Goal: Task Accomplishment & Management: Complete application form

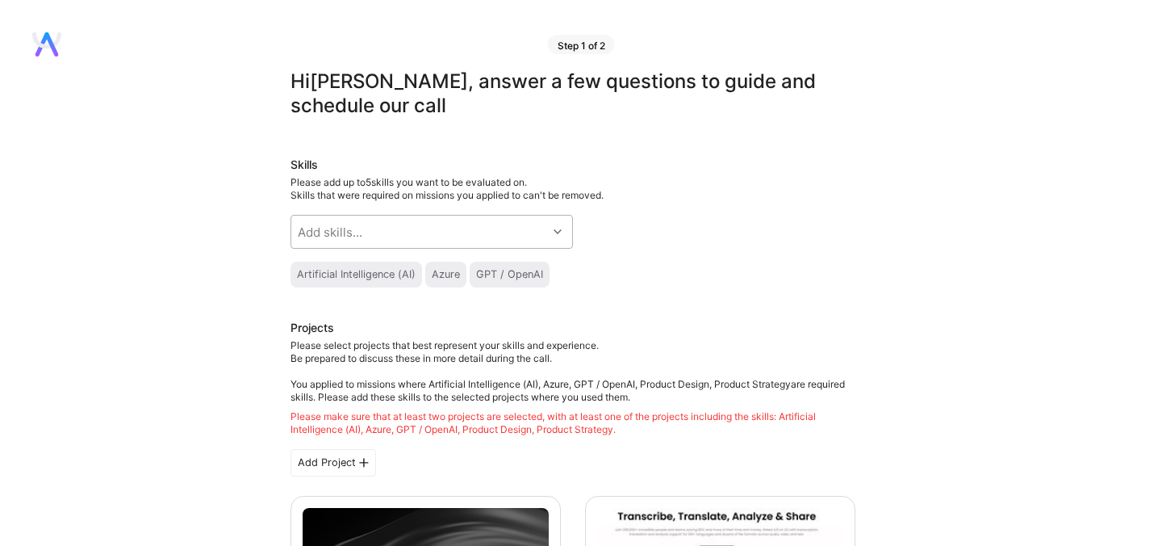
click at [424, 232] on div "Add skills..." at bounding box center [419, 231] width 256 height 32
click at [389, 241] on div "Add skills..." at bounding box center [419, 231] width 256 height 32
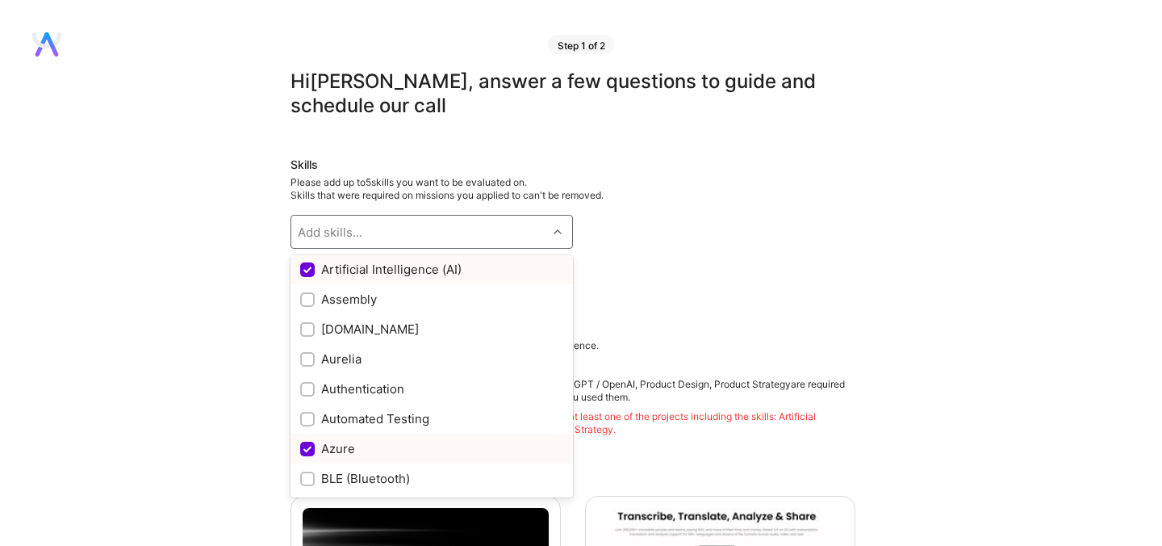
scroll to position [1073, 0]
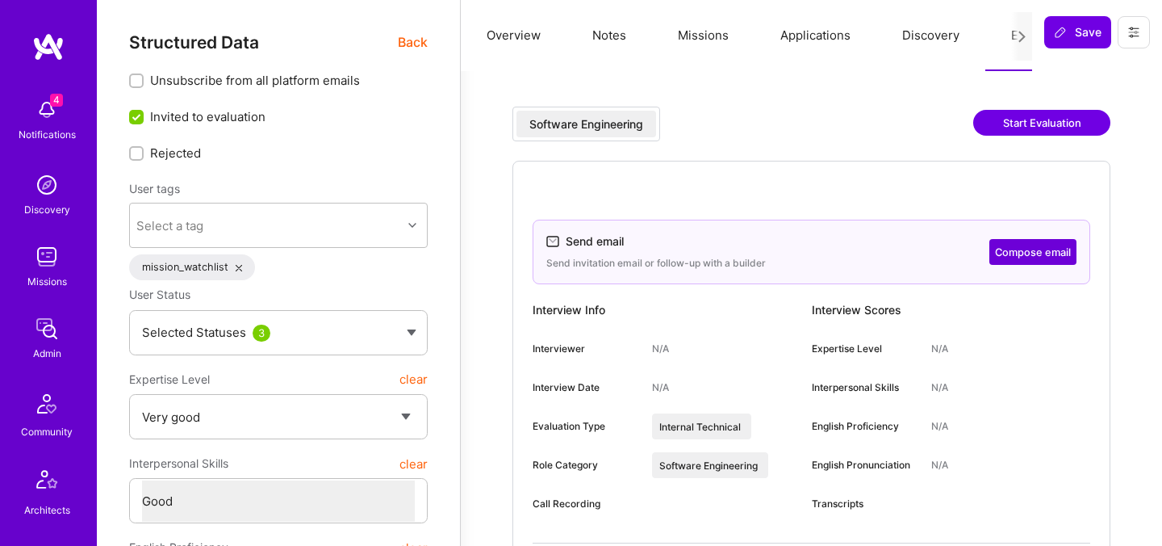
select select "5"
select select "4"
select select "6"
select select "7"
select select "US"
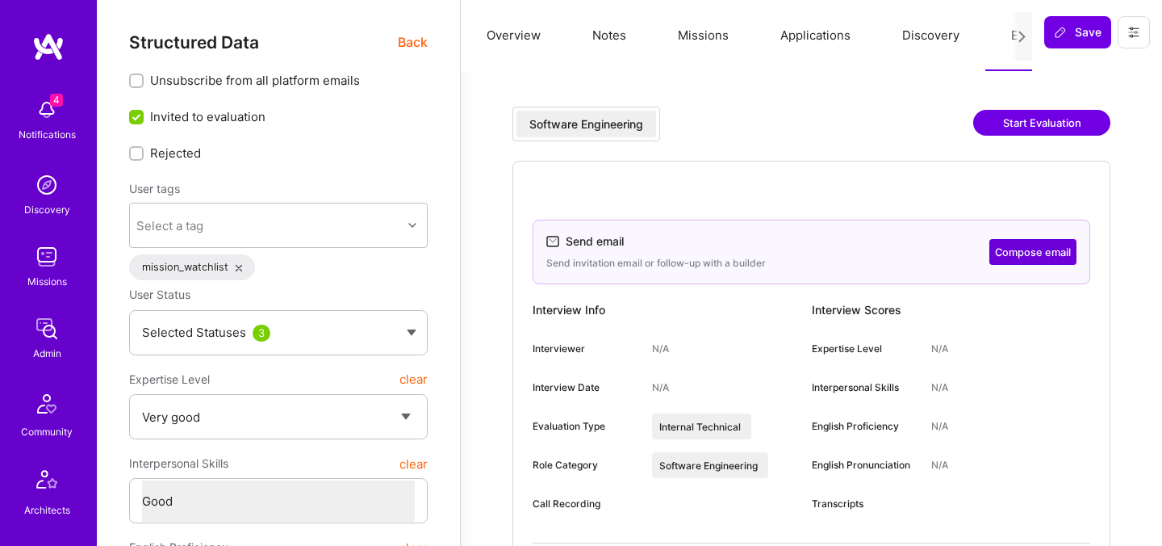
select select "Right Now"
click at [1031, 260] on button "Compose email" at bounding box center [1032, 252] width 87 height 26
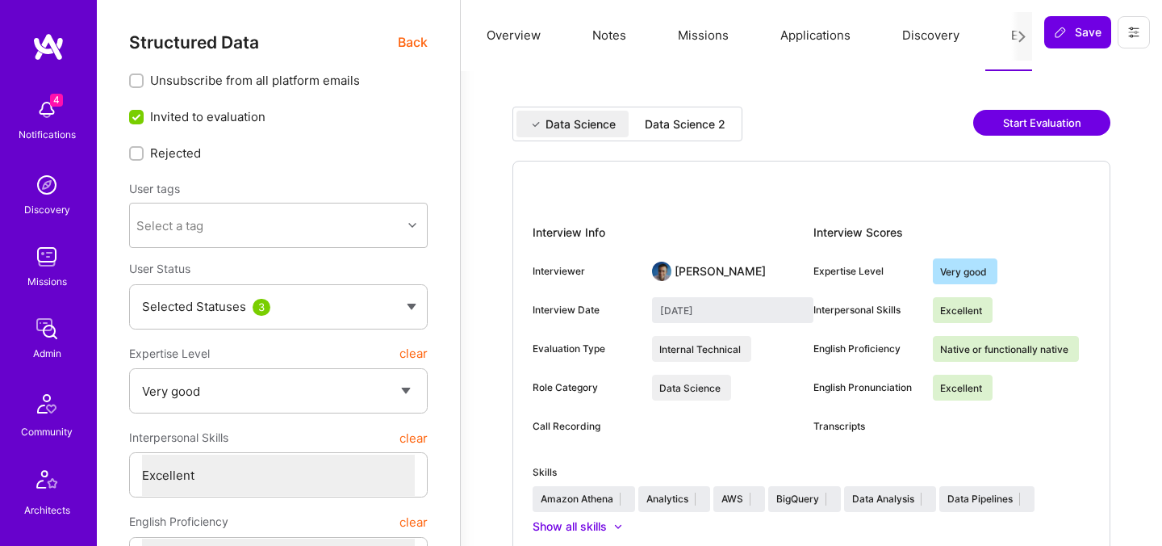
select select "5"
select select "7"
select select "NL"
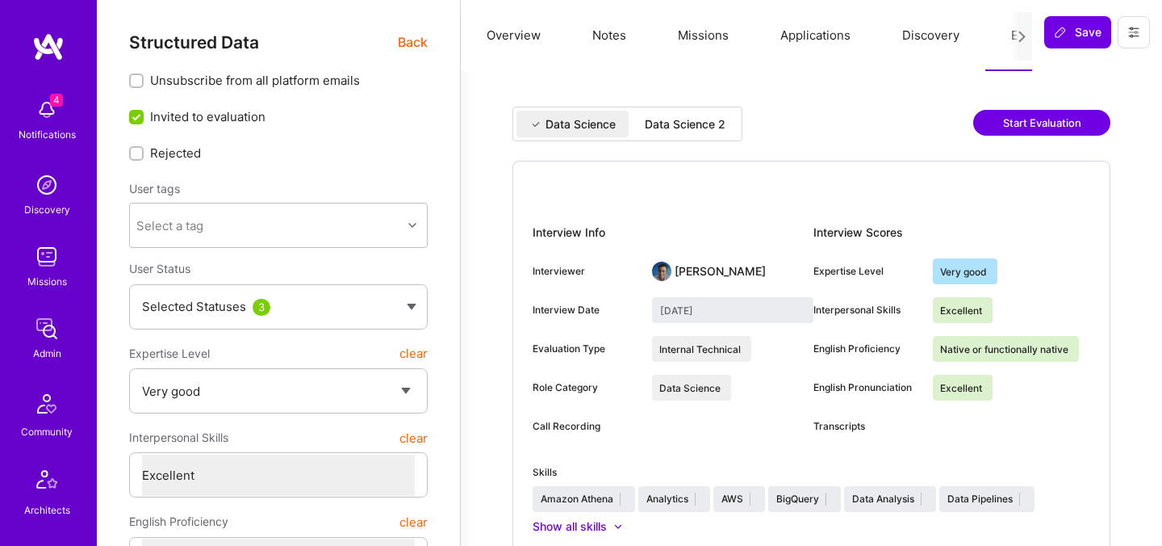
select select "Right Now"
click at [706, 126] on div "Data Science 2" at bounding box center [685, 124] width 81 height 16
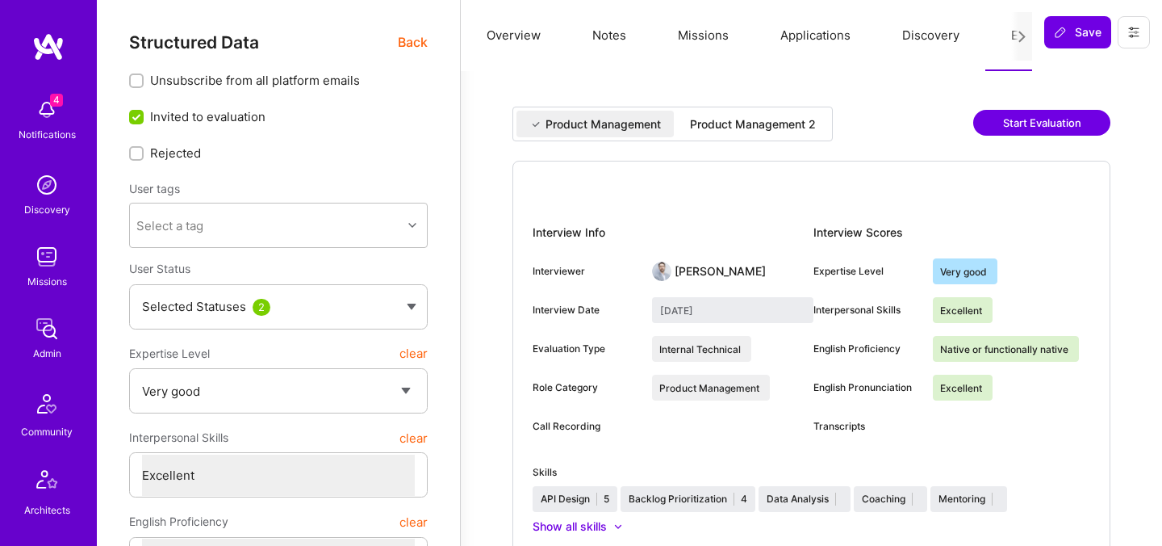
select select "5"
select select "7"
select select "NL"
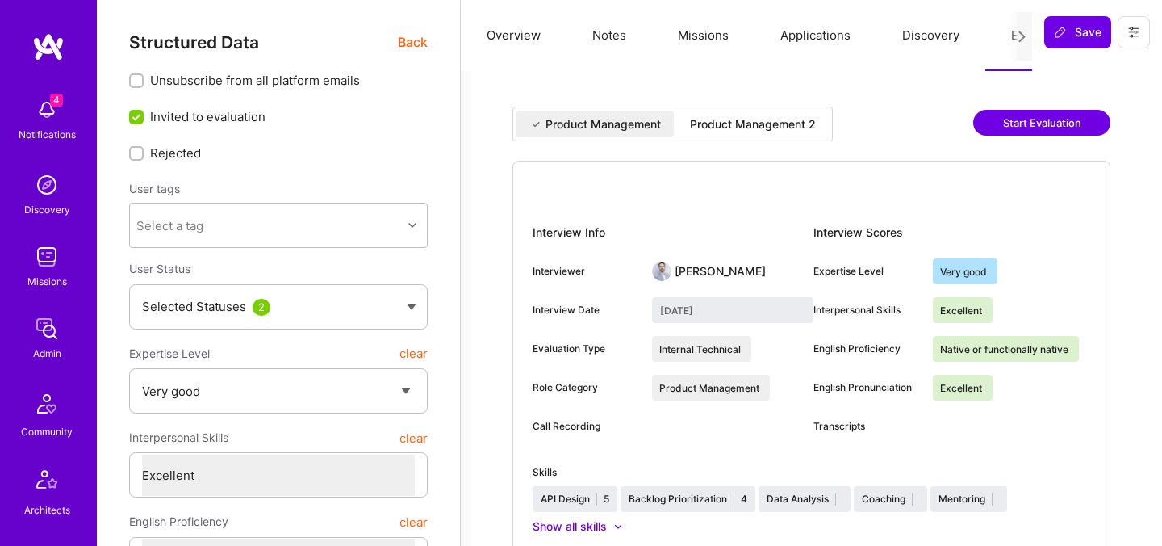
select select "Right Now"
click at [772, 119] on div "Product Management 2" at bounding box center [753, 124] width 126 height 16
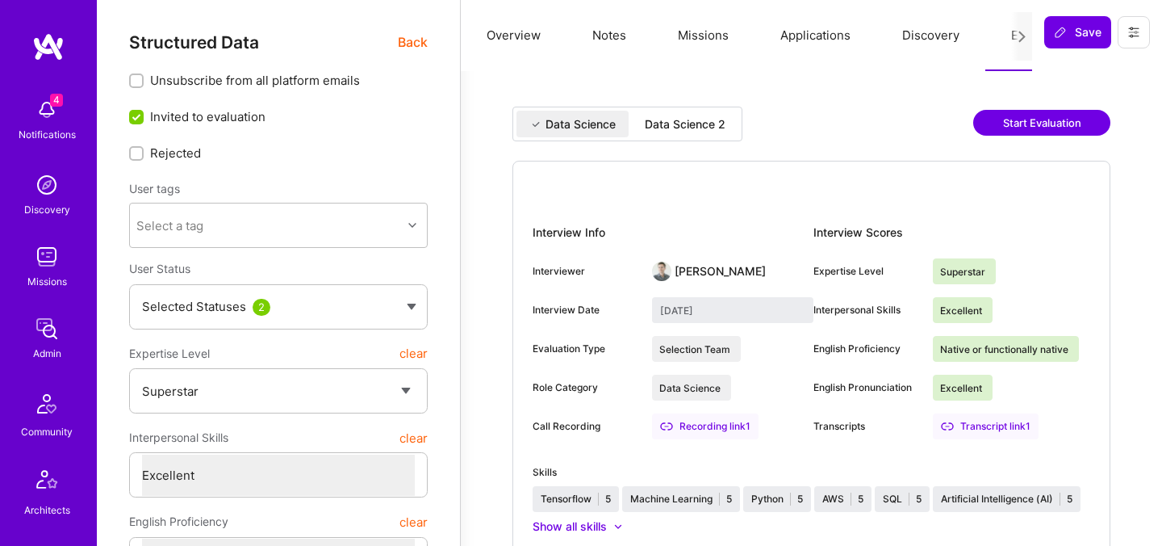
select select "7"
select select "US"
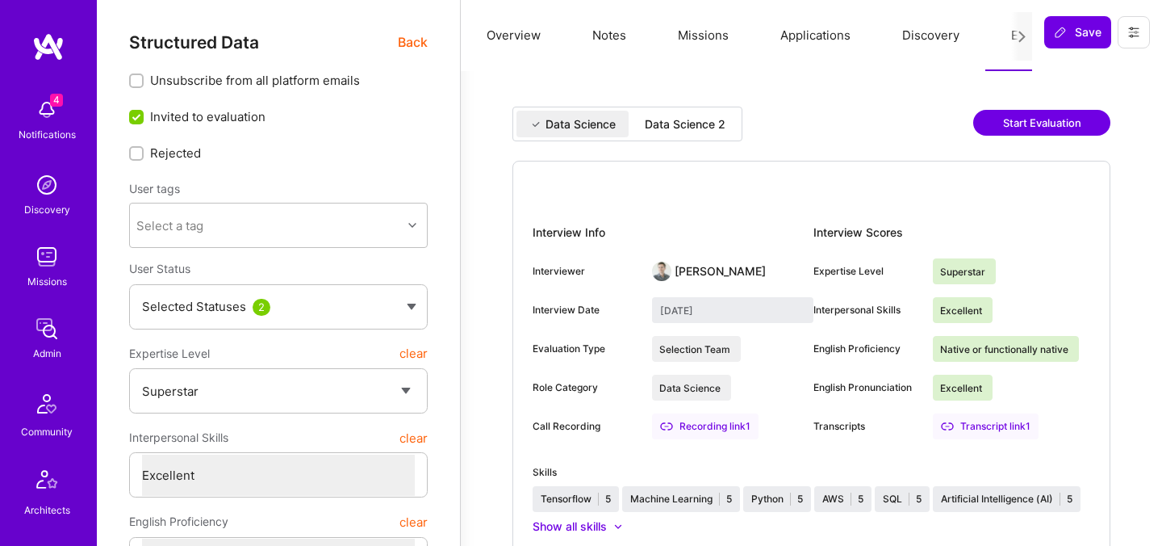
select select "Right Now"
click at [686, 123] on div "Data Science 2" at bounding box center [685, 124] width 81 height 16
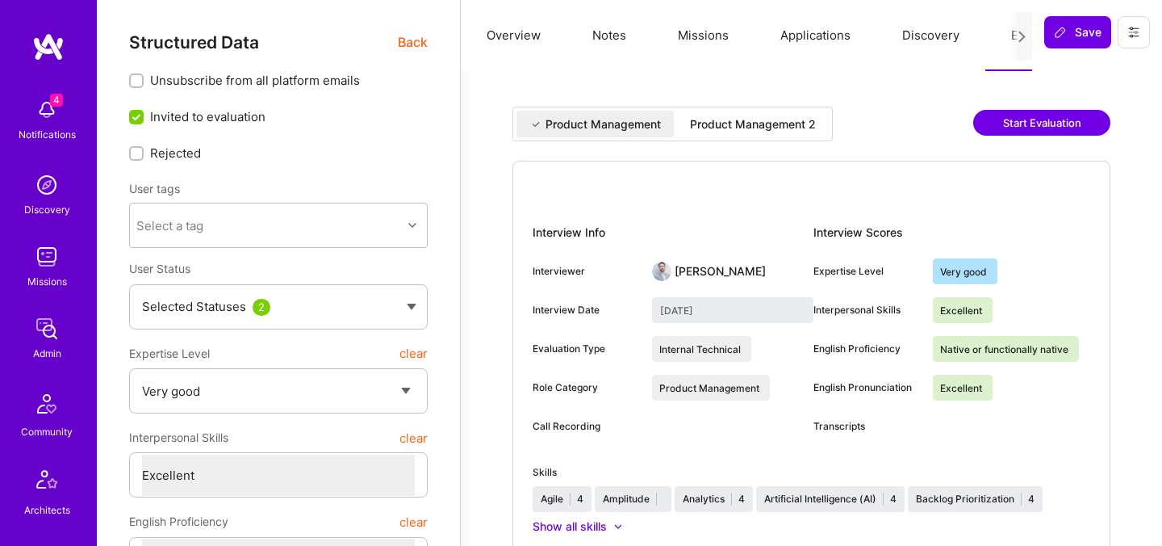
select select "5"
select select "7"
select select "IN"
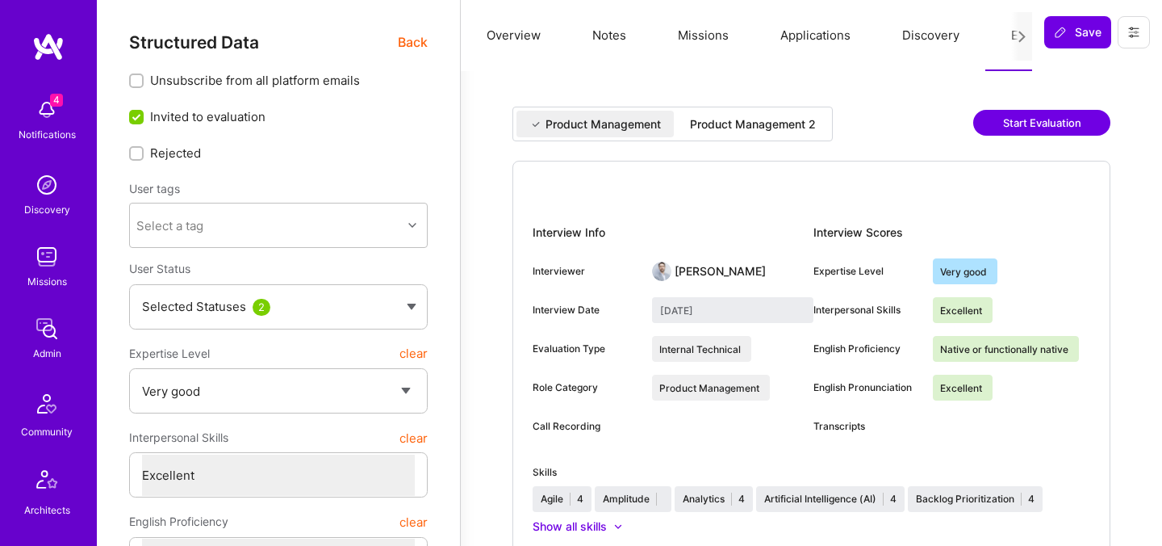
select select "Right Now"
click at [731, 136] on div "Product Management 2" at bounding box center [753, 124] width 152 height 27
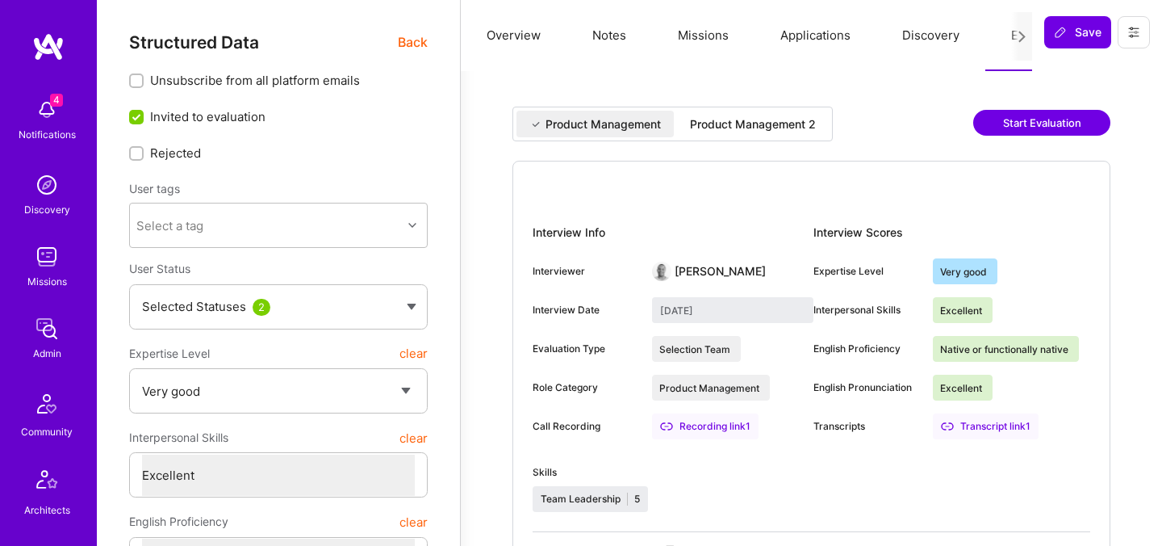
select select "5"
select select "7"
select select "US"
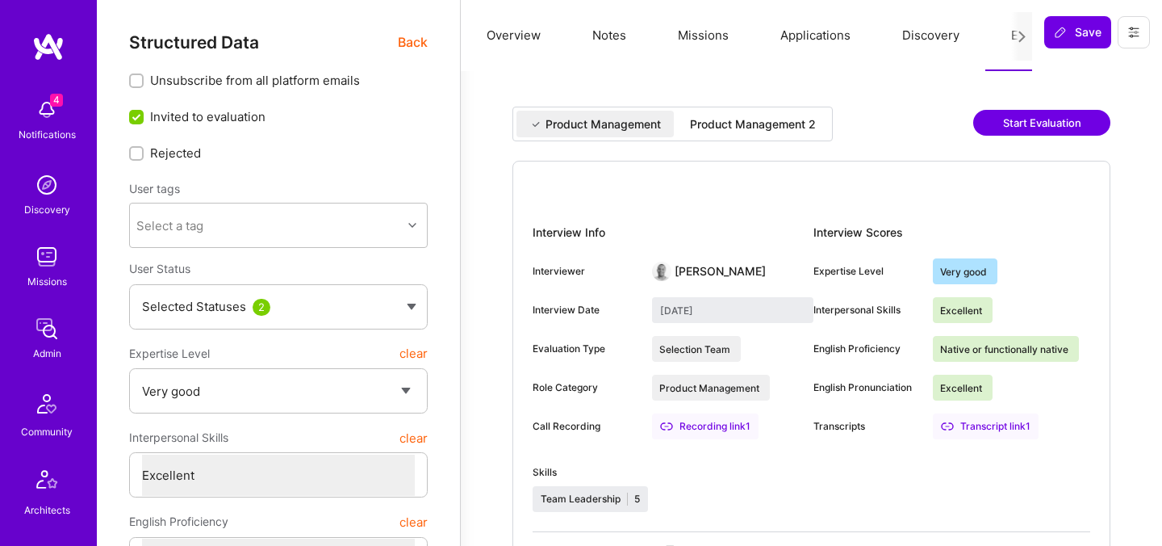
select select "Right Now"
click at [718, 130] on div "Product Management 2" at bounding box center [753, 124] width 126 height 16
select select "5"
select select "7"
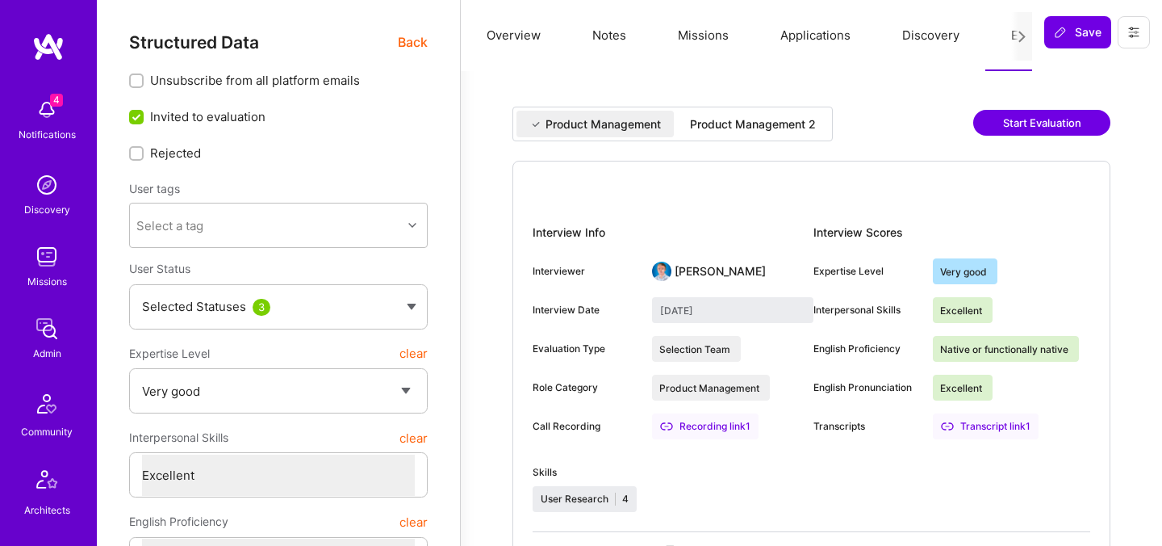
select select "7"
select select "IE"
select select "Right Now"
click at [738, 120] on div "Product Management 2" at bounding box center [753, 124] width 126 height 16
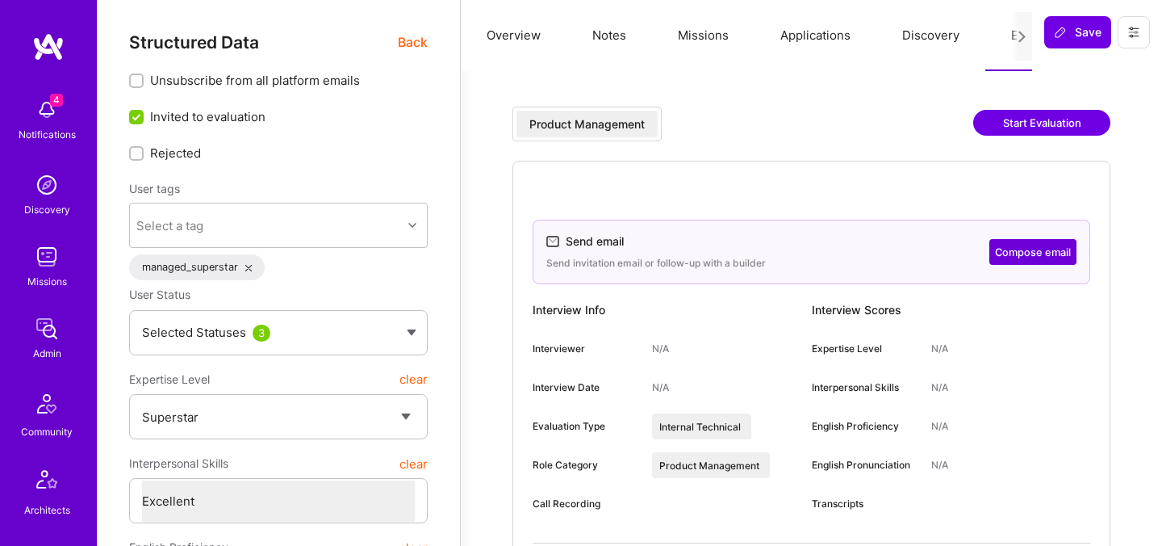
select select "7"
select select "AR"
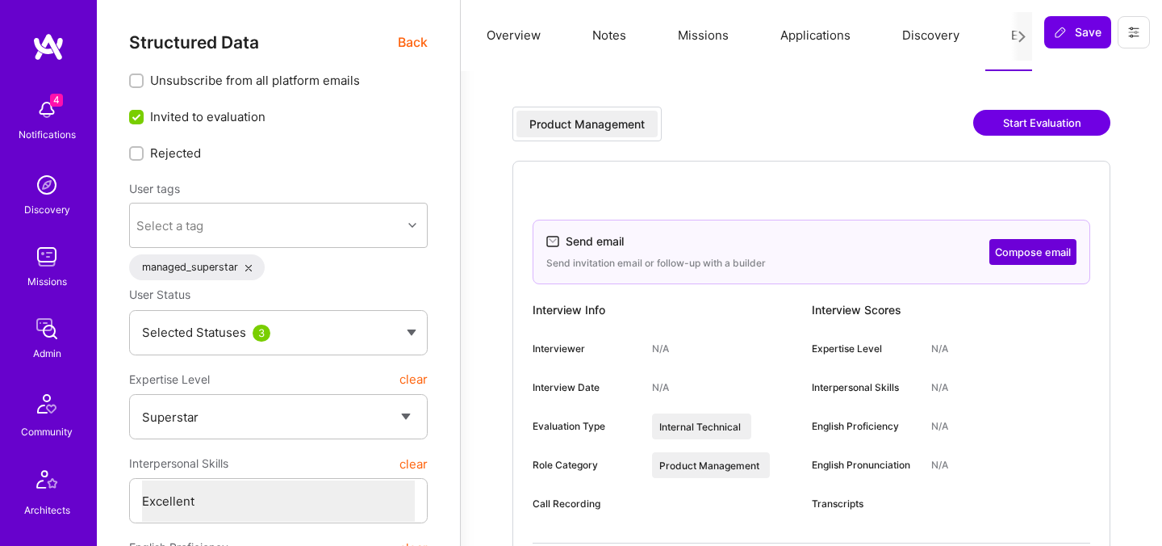
select select "Right Now"
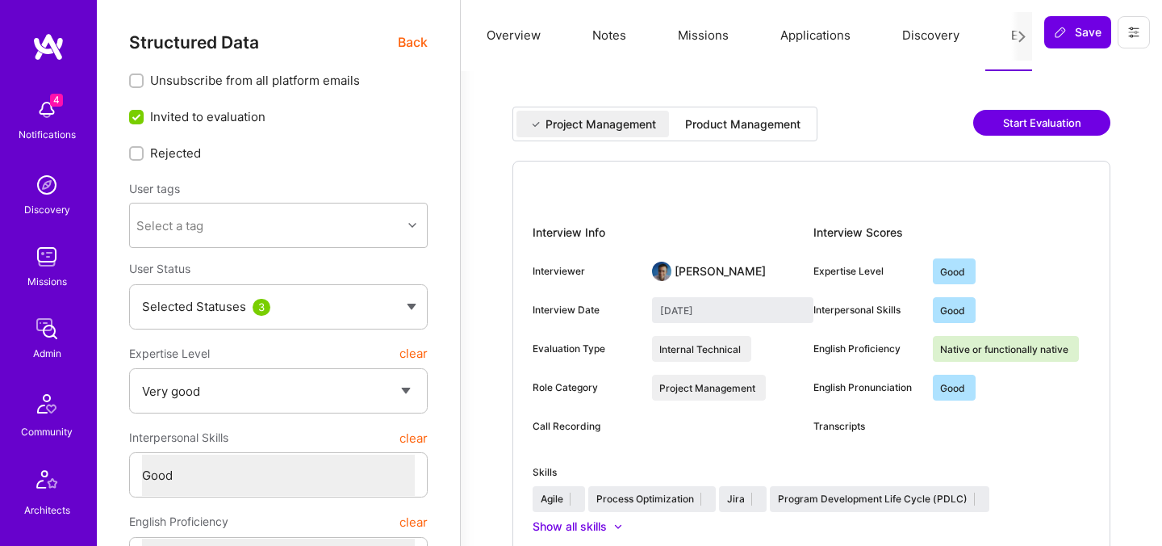
select select "5"
select select "4"
select select "7"
select select "6"
select select "SE"
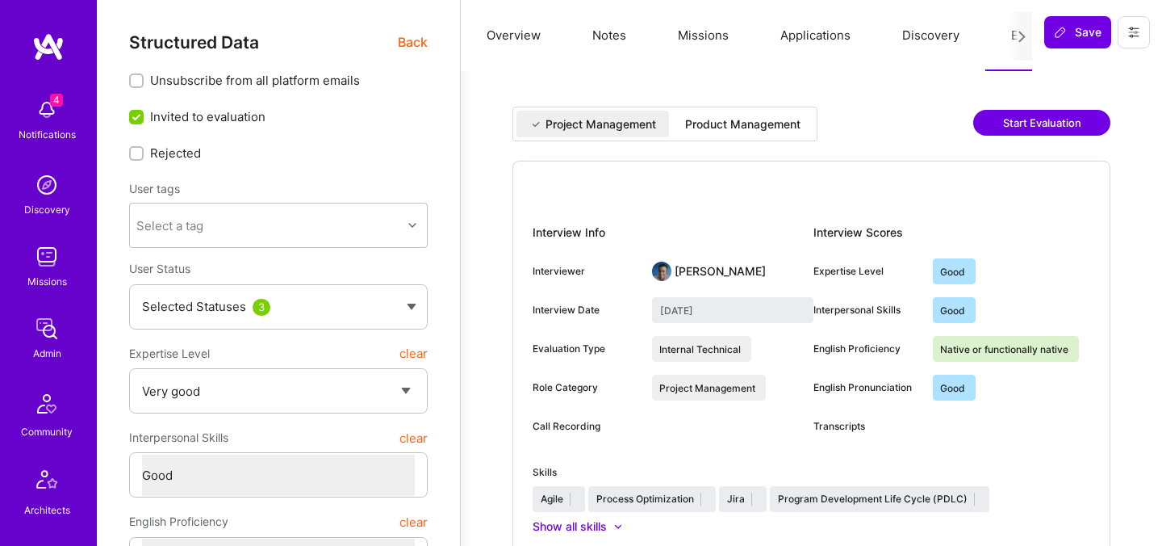
select select "Right Now"
click at [726, 127] on div "Product Management" at bounding box center [742, 124] width 115 height 16
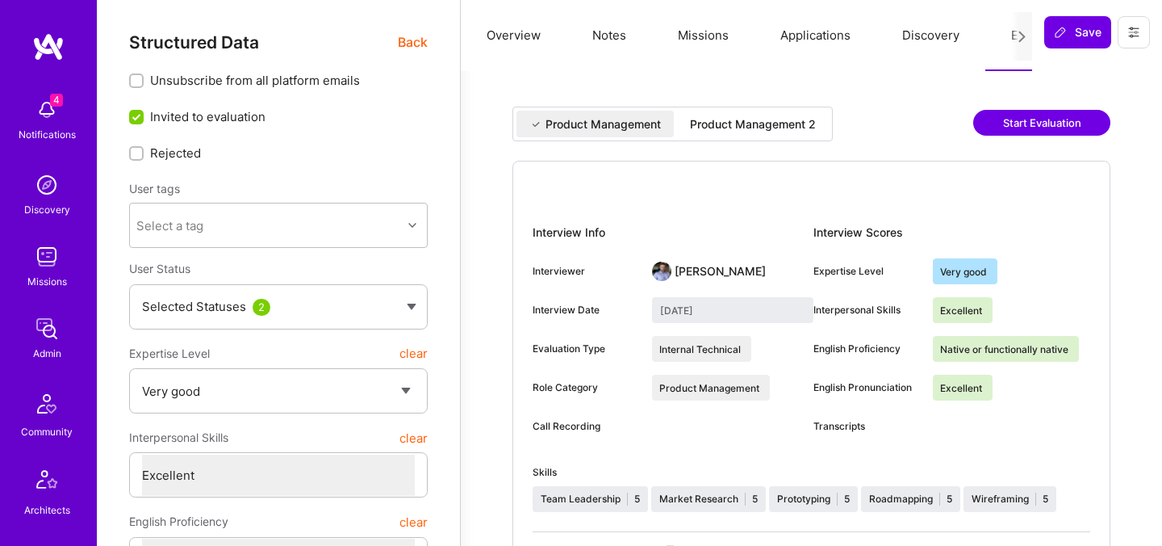
select select "5"
select select "7"
select select "US"
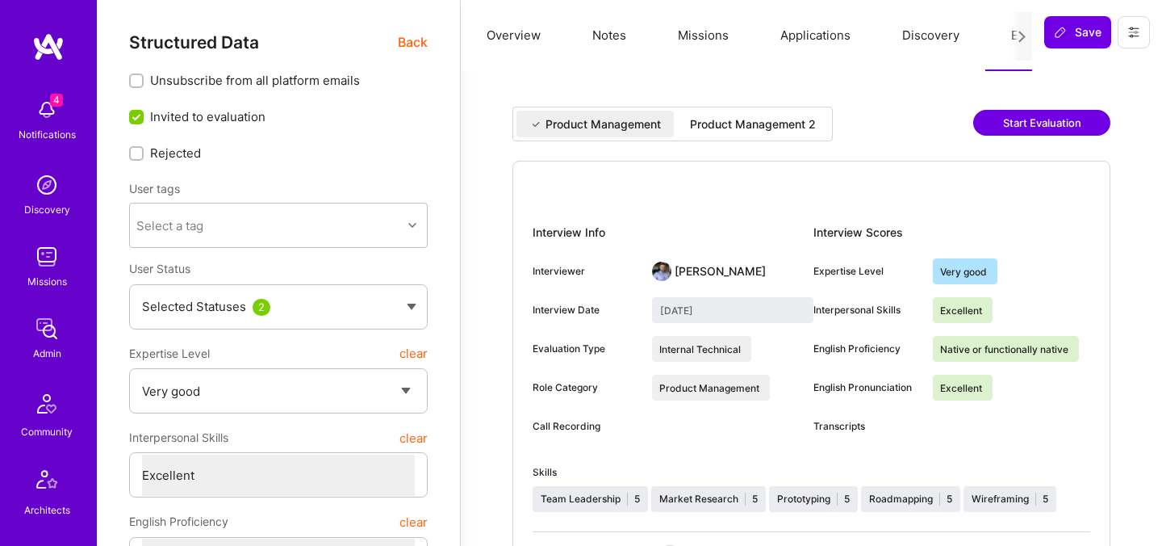
select select "Right Now"
click at [733, 129] on div "Product Management 2" at bounding box center [753, 124] width 126 height 16
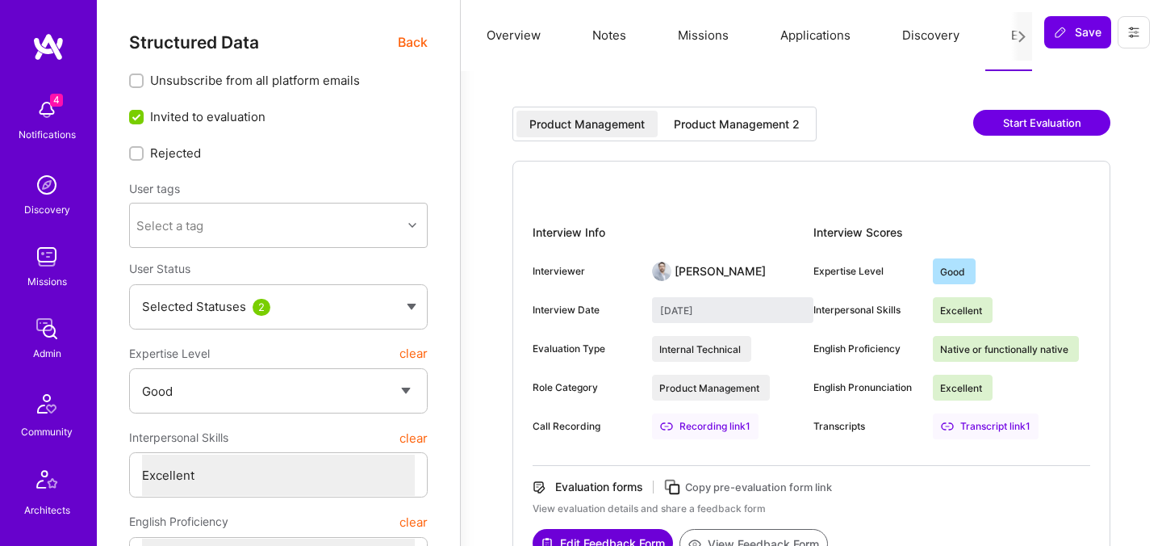
select select "4"
select select "7"
select select "BR"
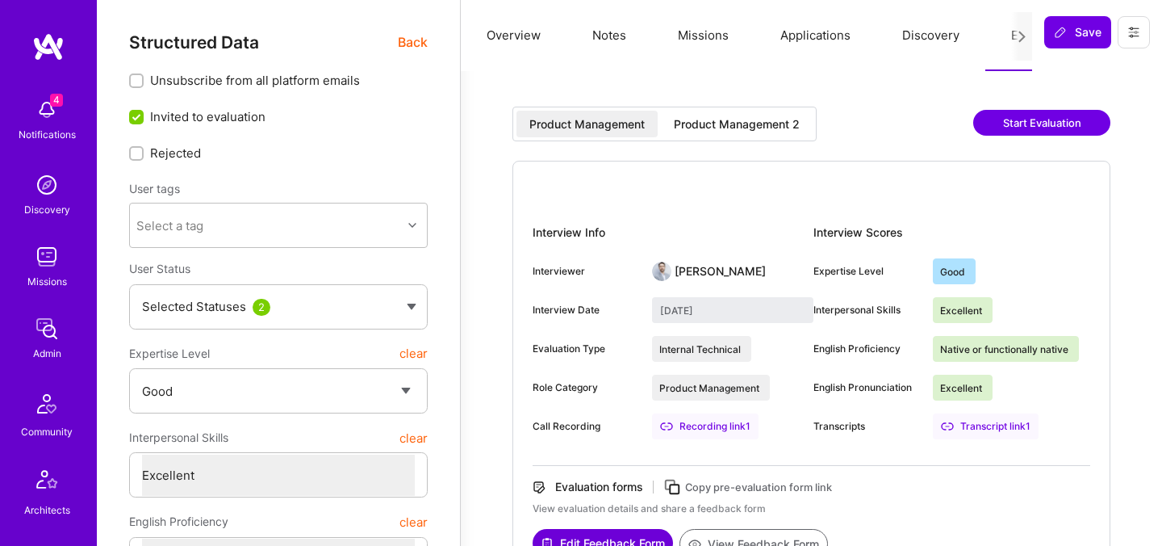
select select "Right Now"
click at [717, 119] on div "Product Management 2" at bounding box center [737, 124] width 126 height 16
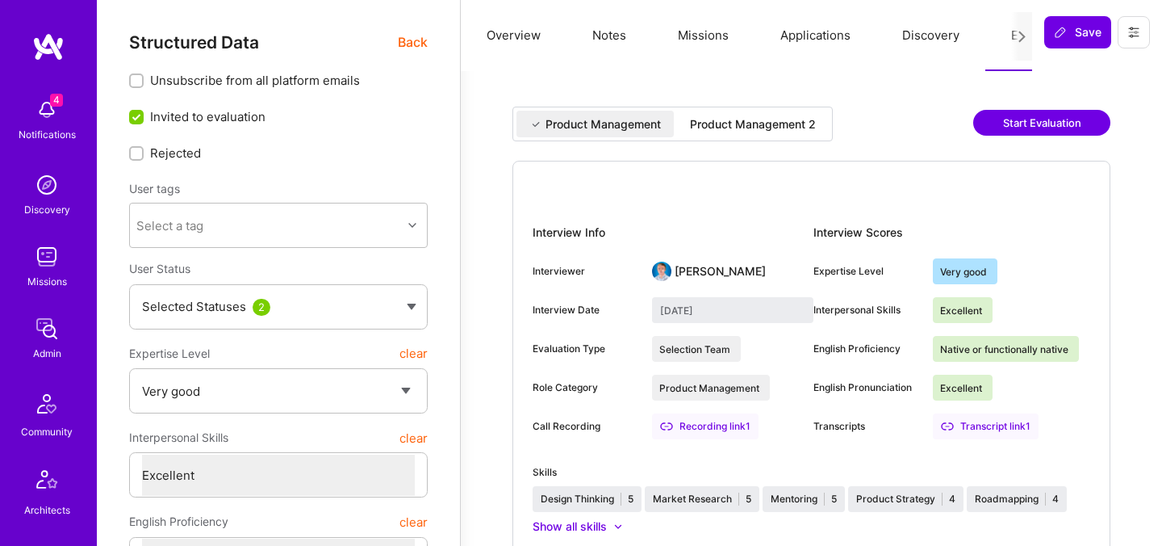
select select "5"
select select "7"
select select "US"
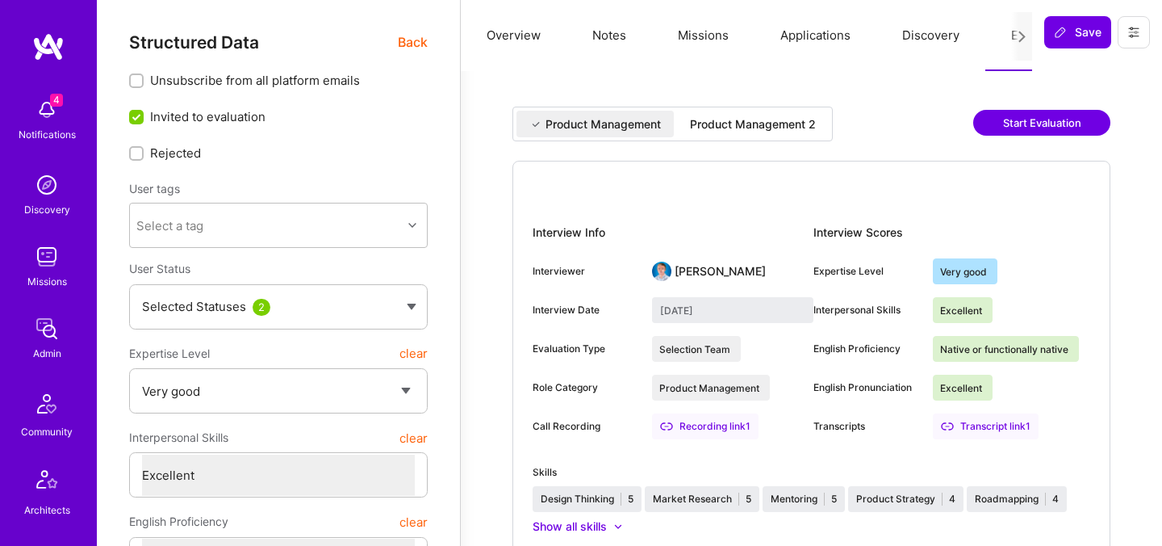
select select "Right Now"
click at [713, 123] on div "Product Management 2" at bounding box center [753, 124] width 126 height 16
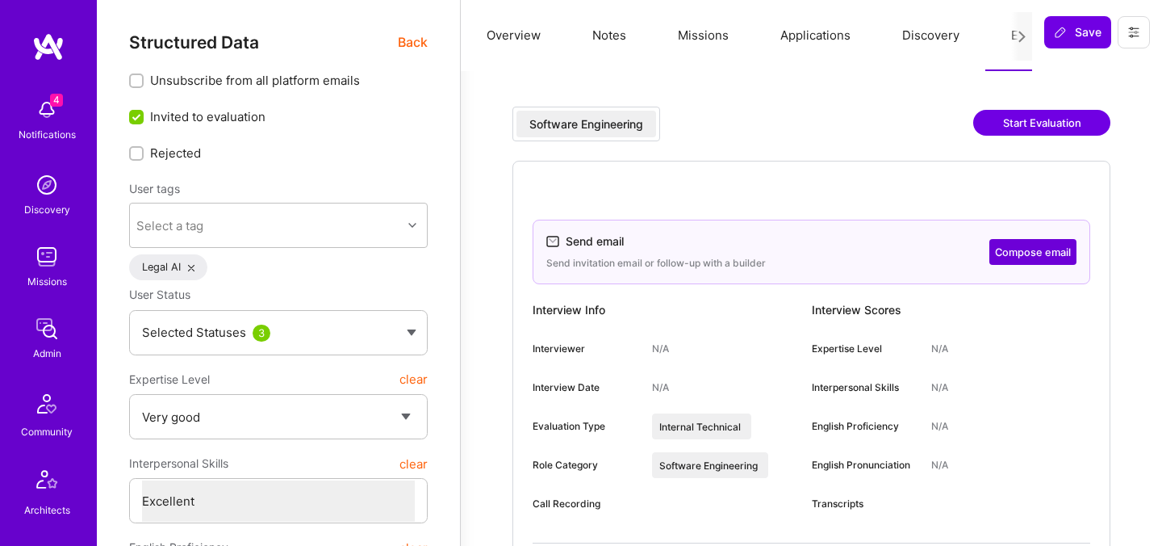
select select "5"
select select "7"
select select "US"
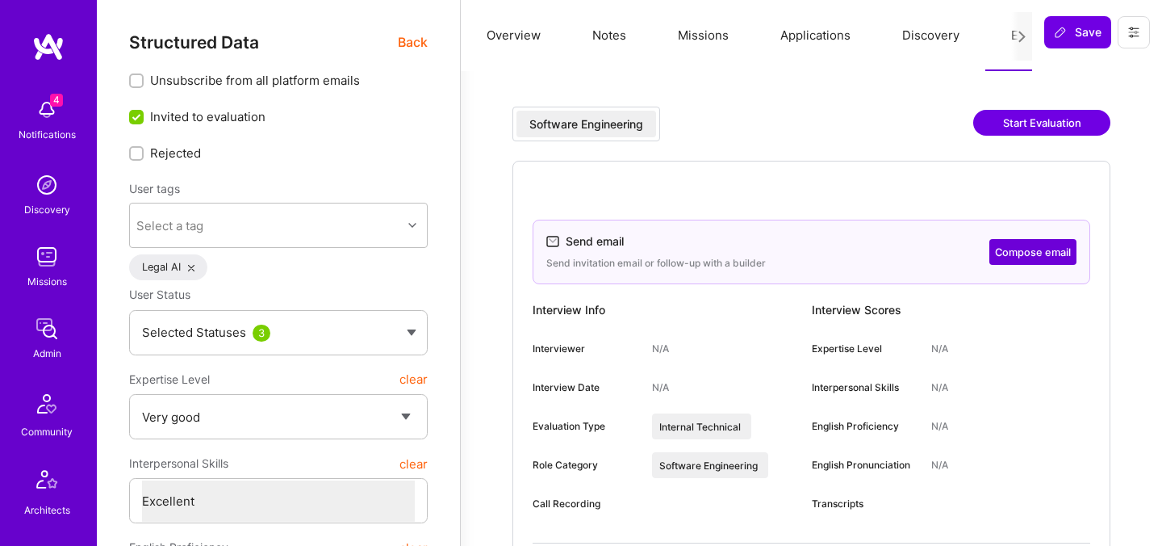
select select "Right Now"
click at [1012, 245] on button "Compose email" at bounding box center [1032, 252] width 87 height 26
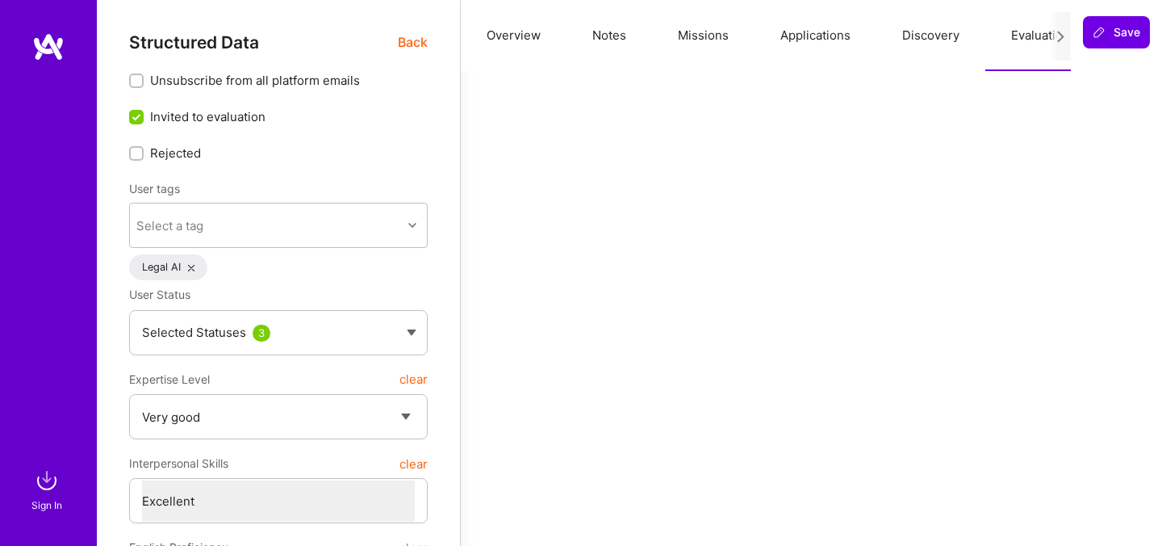
click at [409, 38] on span "Back" at bounding box center [413, 42] width 30 height 20
click at [1025, 39] on button "Evaluation" at bounding box center [1040, 35] width 111 height 71
click at [413, 32] on span "Back" at bounding box center [413, 42] width 30 height 20
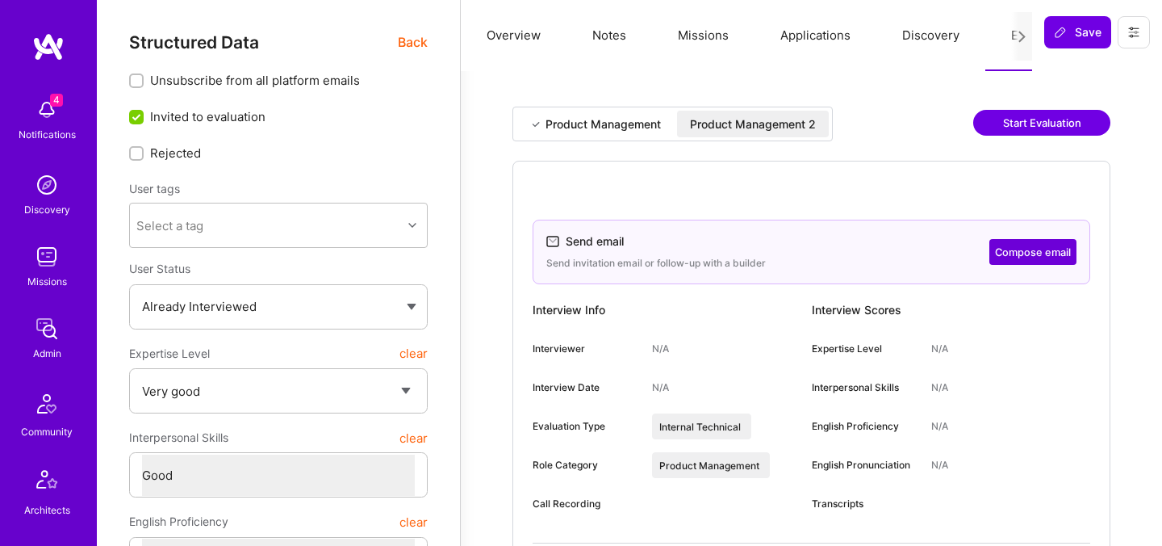
select select "5"
select select "4"
select select "7"
select select "6"
select select "FI"
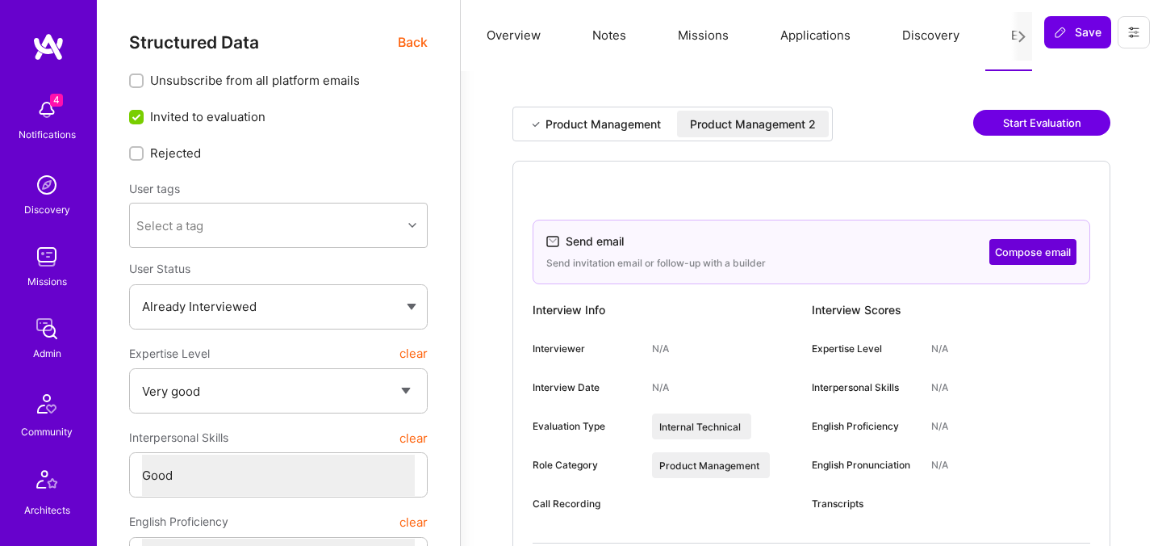
select select "Right Now"
click at [702, 119] on div "Product Management 2" at bounding box center [753, 124] width 126 height 16
click at [715, 123] on div "Product Management 2" at bounding box center [753, 124] width 126 height 16
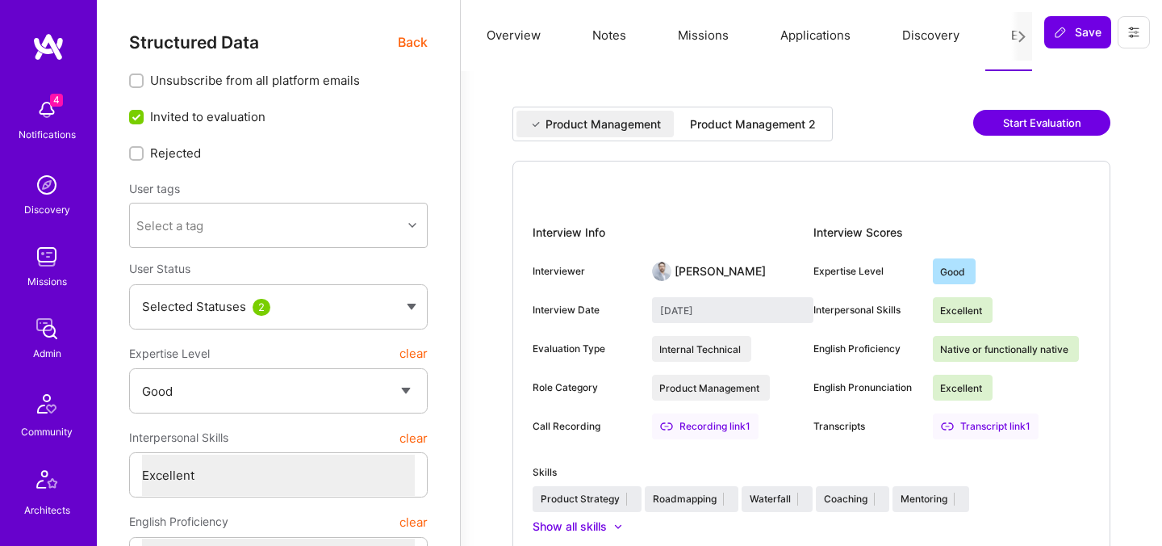
select select "4"
select select "7"
select select "US"
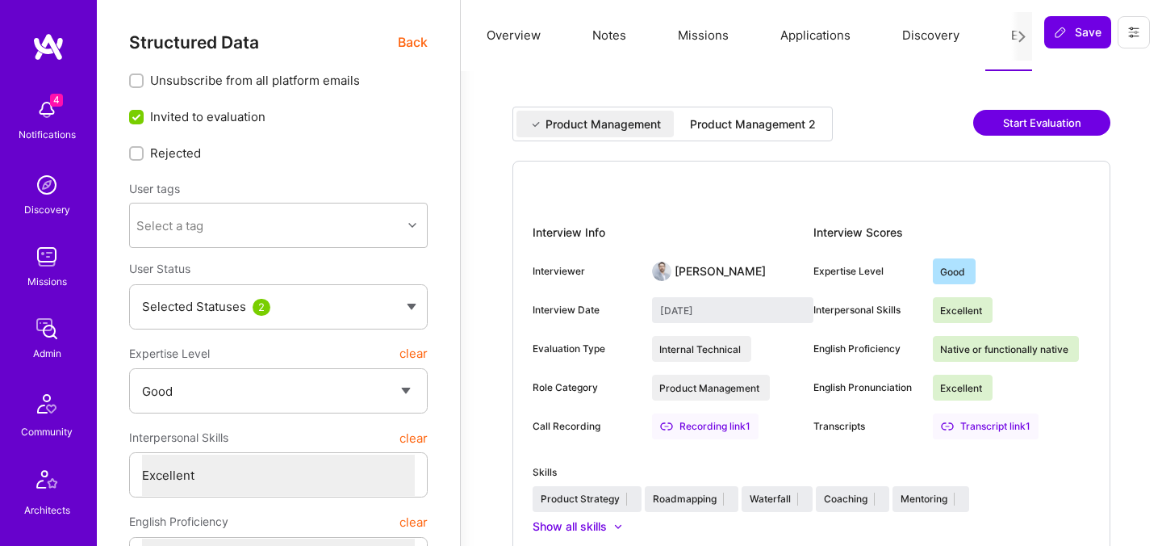
select select "Right Now"
click at [724, 128] on div "Product Management 2" at bounding box center [753, 124] width 126 height 16
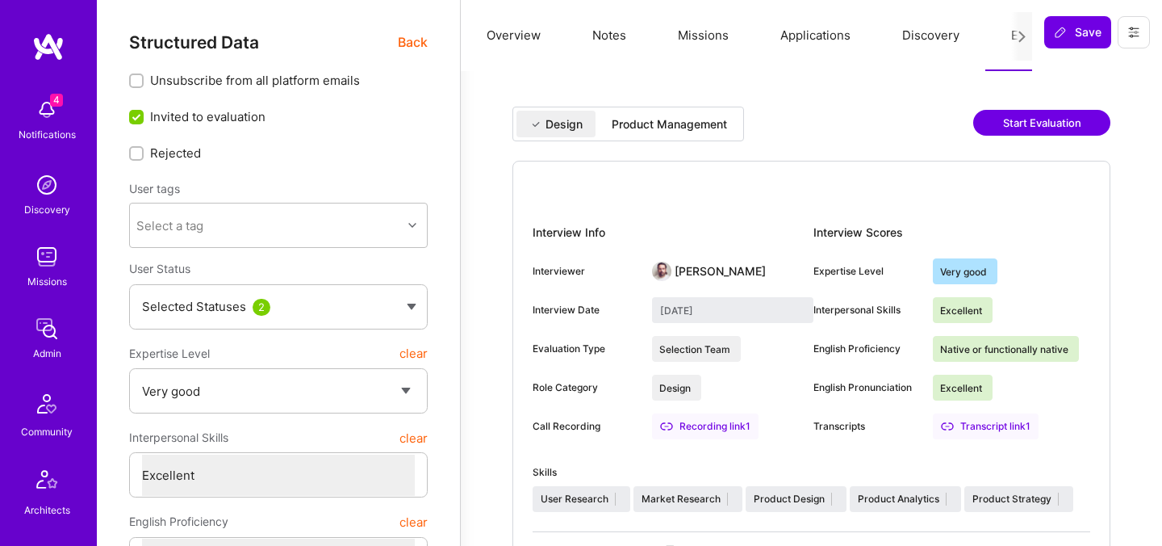
select select "5"
select select "7"
select select "PS"
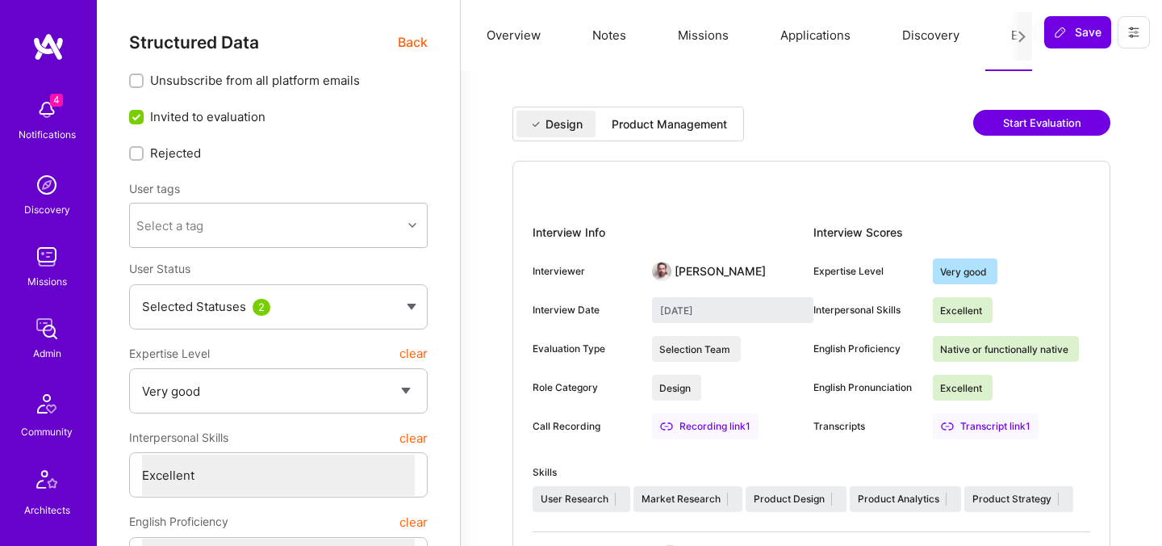
select select "Right Now"
click at [650, 130] on div "Product Management" at bounding box center [669, 124] width 115 height 16
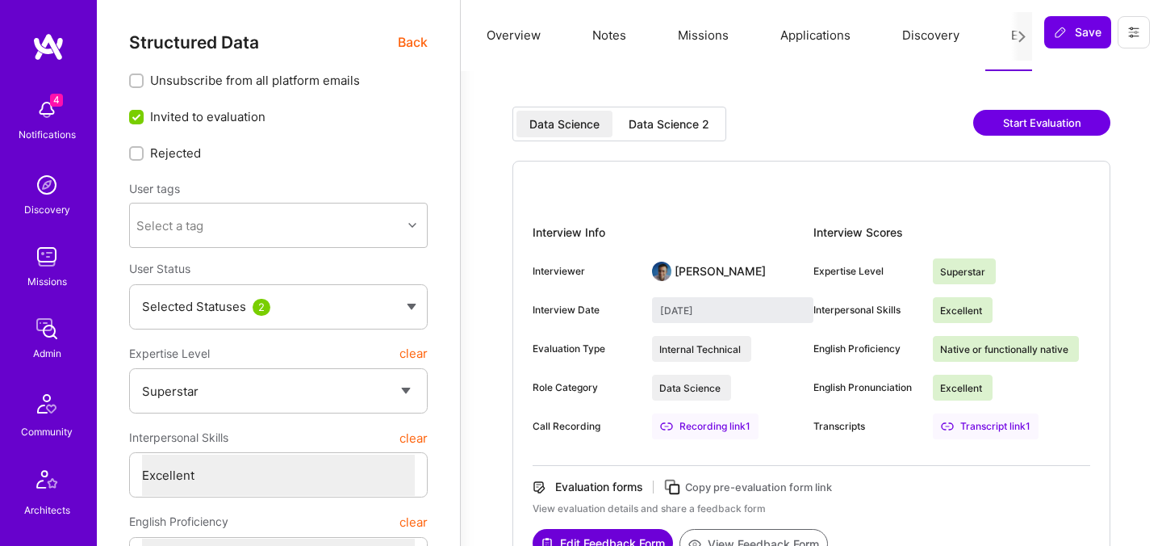
select select "7"
select select "US"
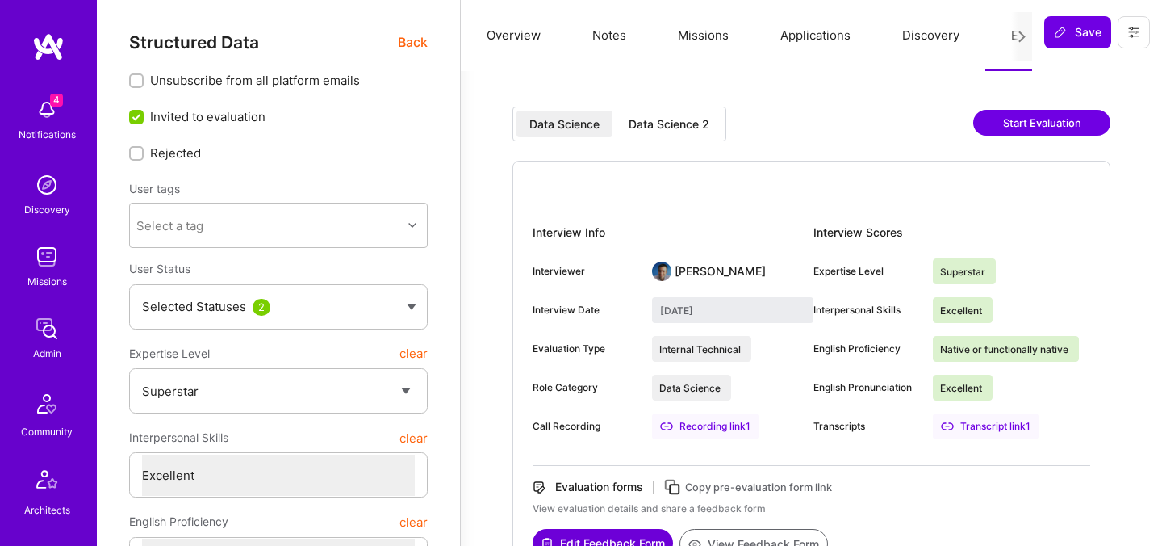
select select "Right Now"
click at [667, 119] on div "Data Science 2" at bounding box center [669, 124] width 81 height 16
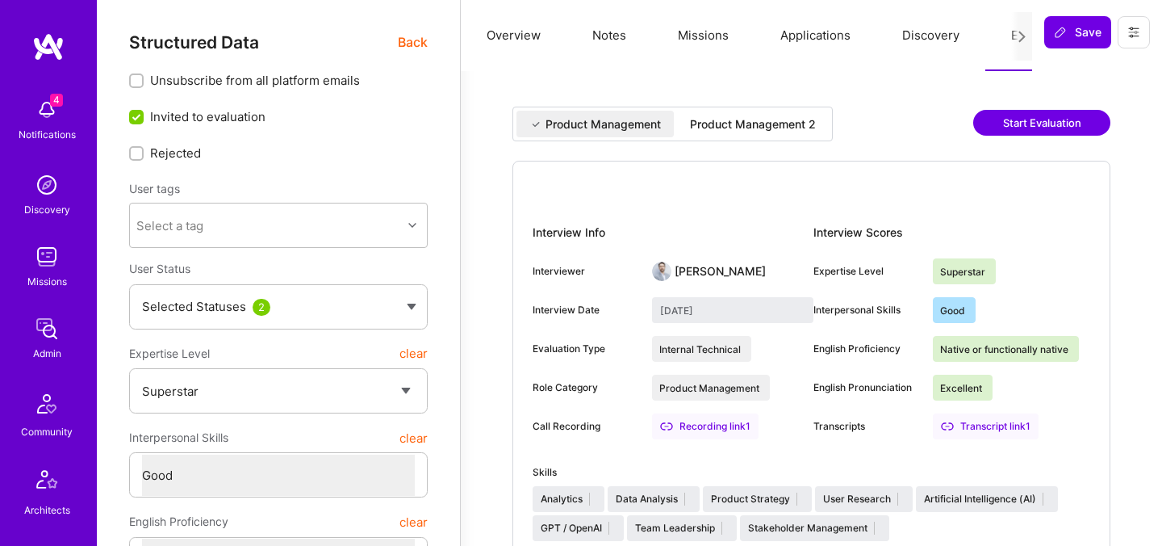
select select "7"
select select "4"
select select "7"
select select "US"
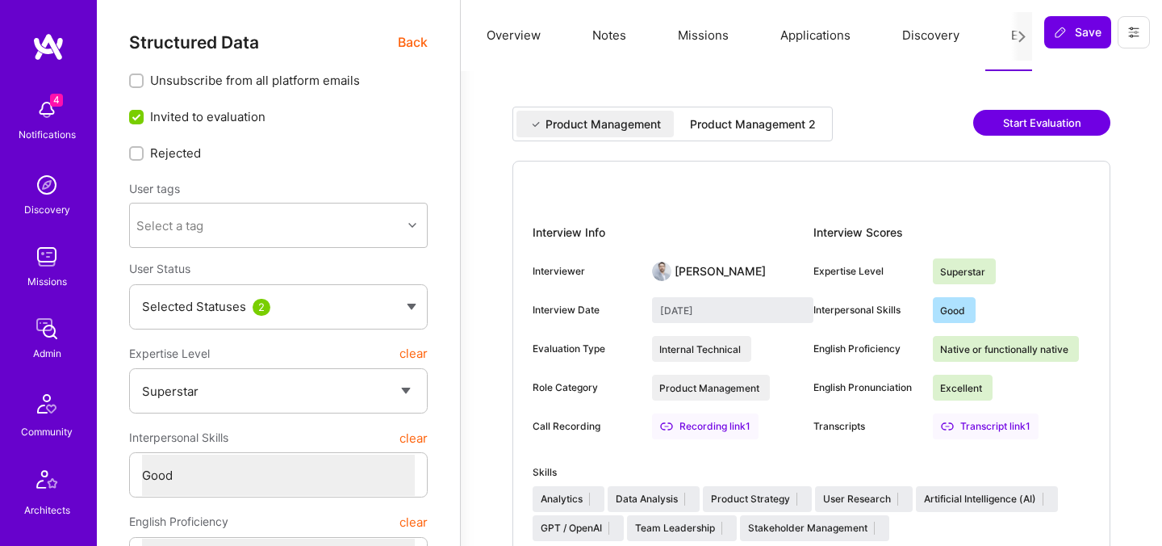
select select "Right Now"
click at [751, 126] on div "Product Management 2" at bounding box center [753, 124] width 126 height 16
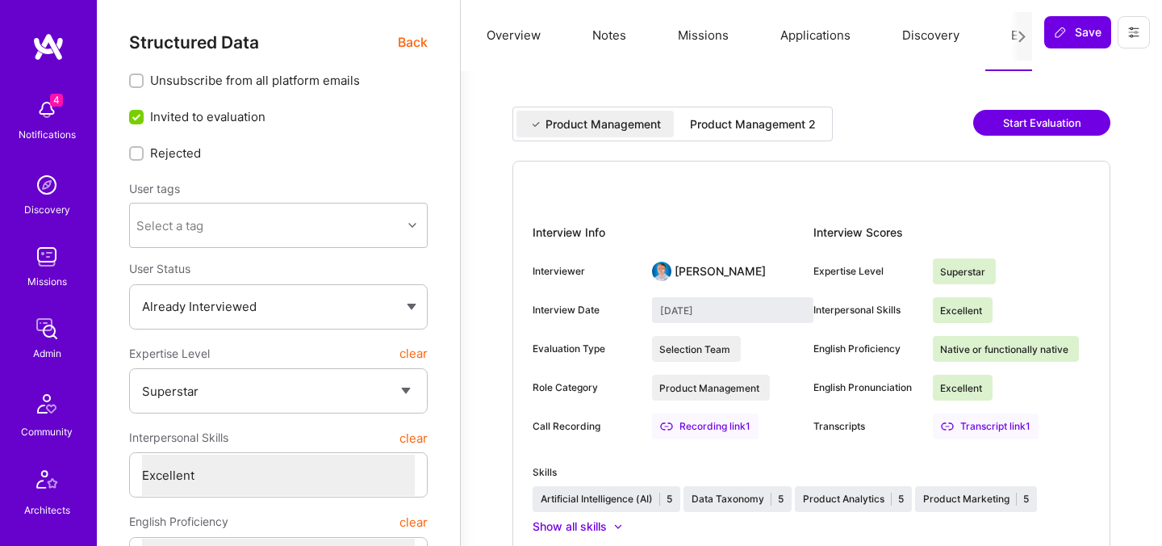
select select "7"
select select "US"
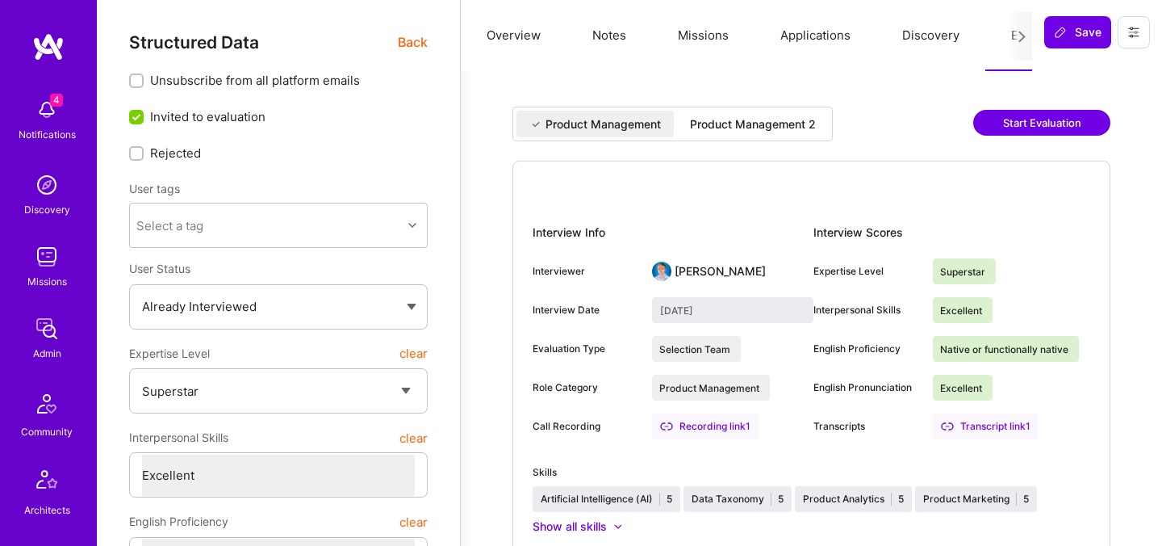
select select "Right Now"
click at [736, 121] on div "Product Management 2" at bounding box center [753, 124] width 126 height 16
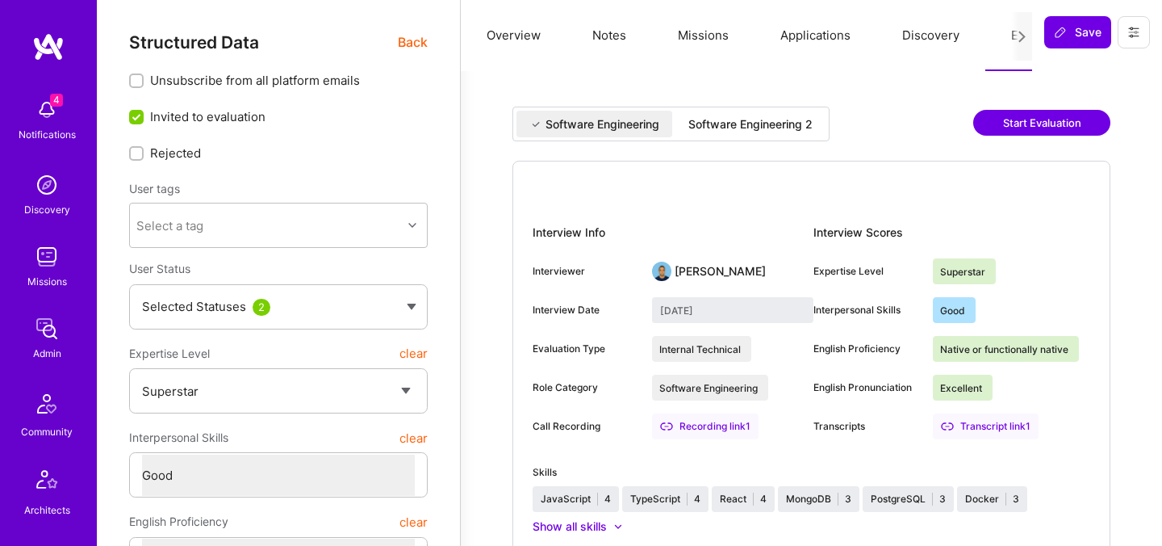
select select "7"
select select "4"
select select "7"
select select "US"
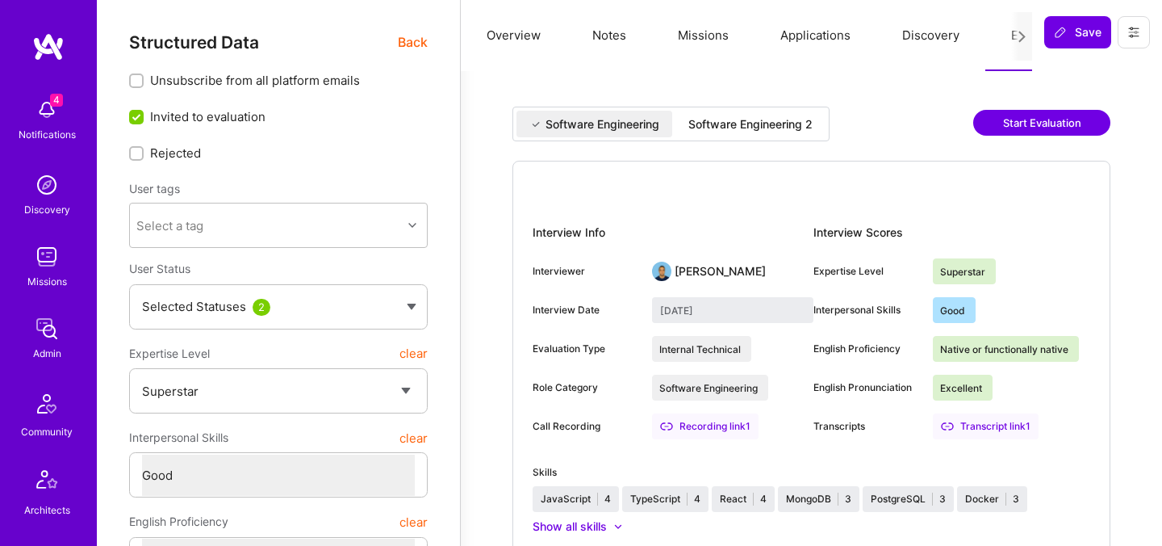
select select "Right Now"
click at [798, 122] on div "Software Engineering 2" at bounding box center [750, 124] width 124 height 16
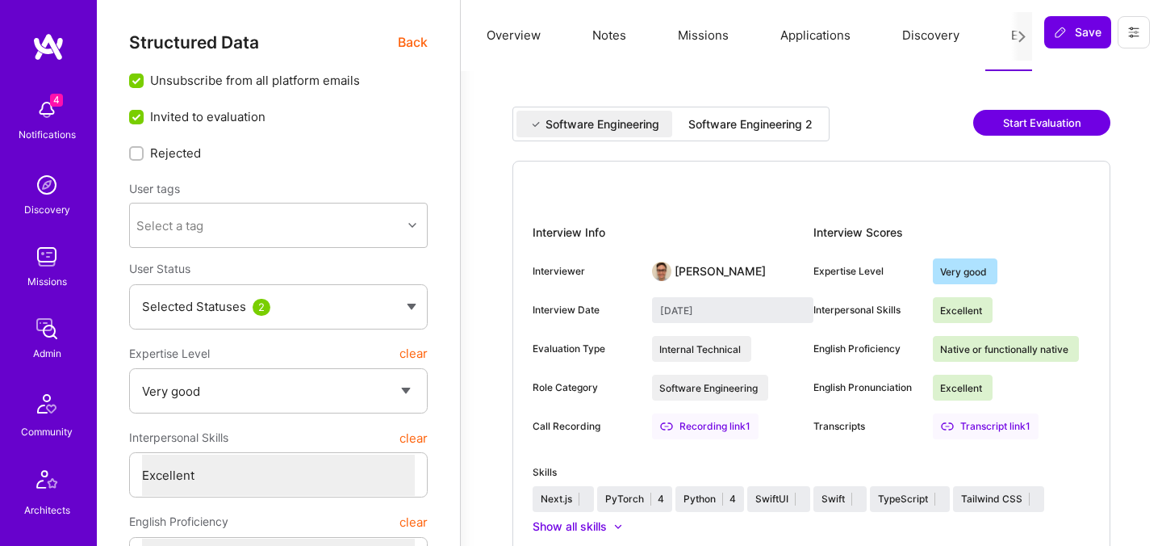
select select "5"
select select "7"
select select "US"
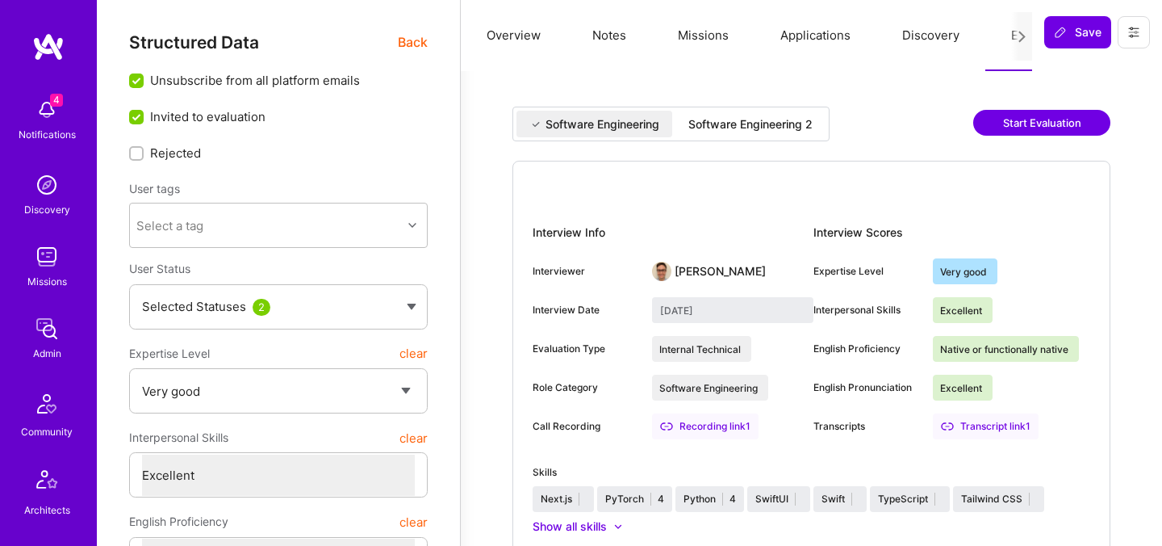
select select "Right Now"
click at [750, 120] on div "Software Engineering 2" at bounding box center [750, 124] width 124 height 16
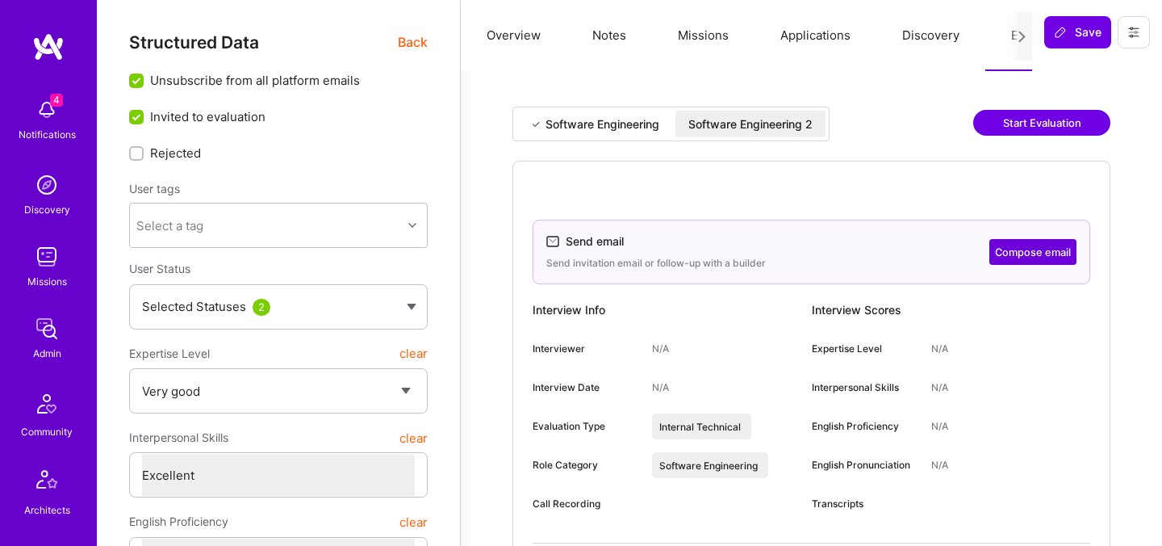
click at [1056, 254] on button "Compose email" at bounding box center [1032, 252] width 87 height 26
select select "5"
select select "4"
select select "7"
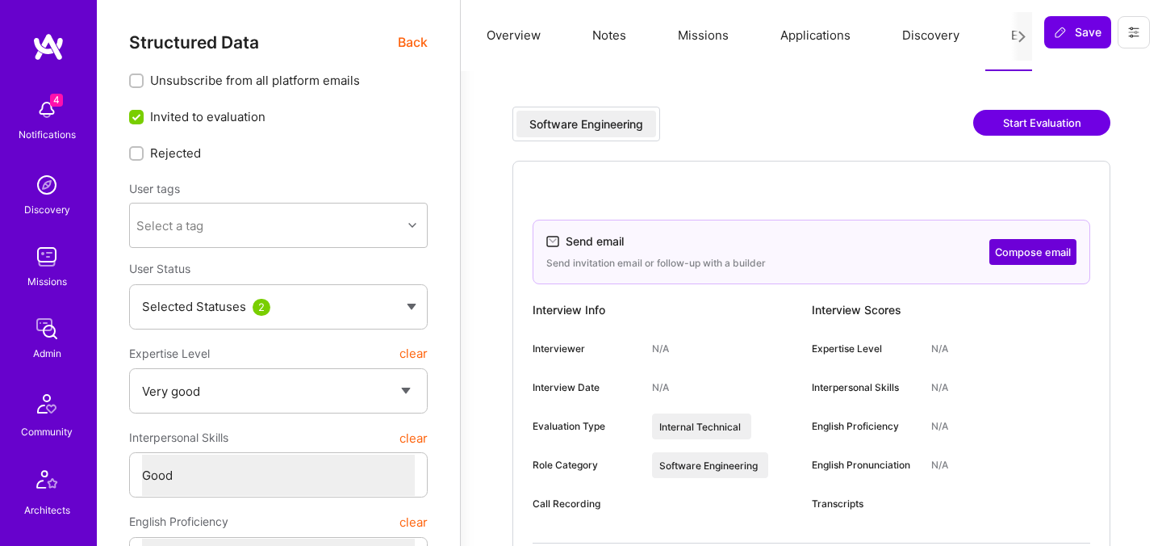
select select "US"
select select "Right Now"
click at [1019, 246] on button "Compose email" at bounding box center [1032, 252] width 87 height 26
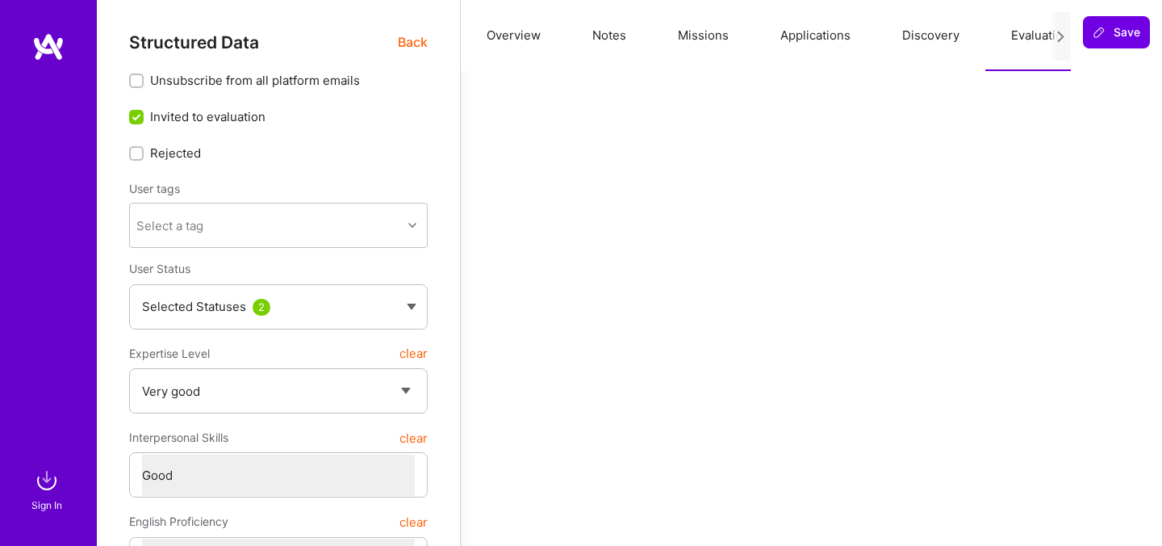
click at [36, 497] on div "Sign In" at bounding box center [46, 504] width 31 height 17
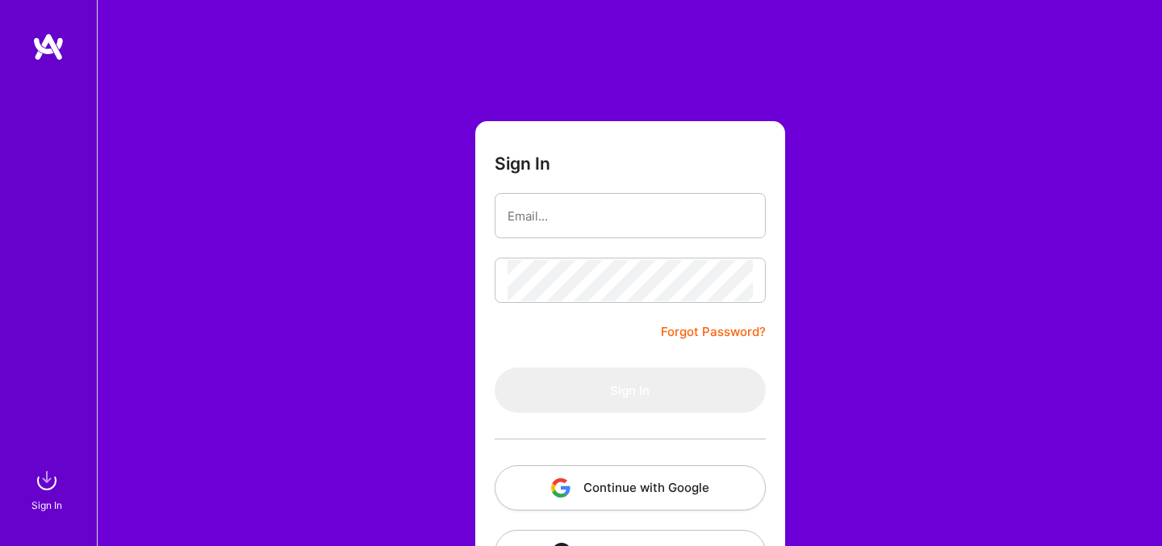
click at [604, 499] on button "Continue with Google" at bounding box center [630, 487] width 271 height 45
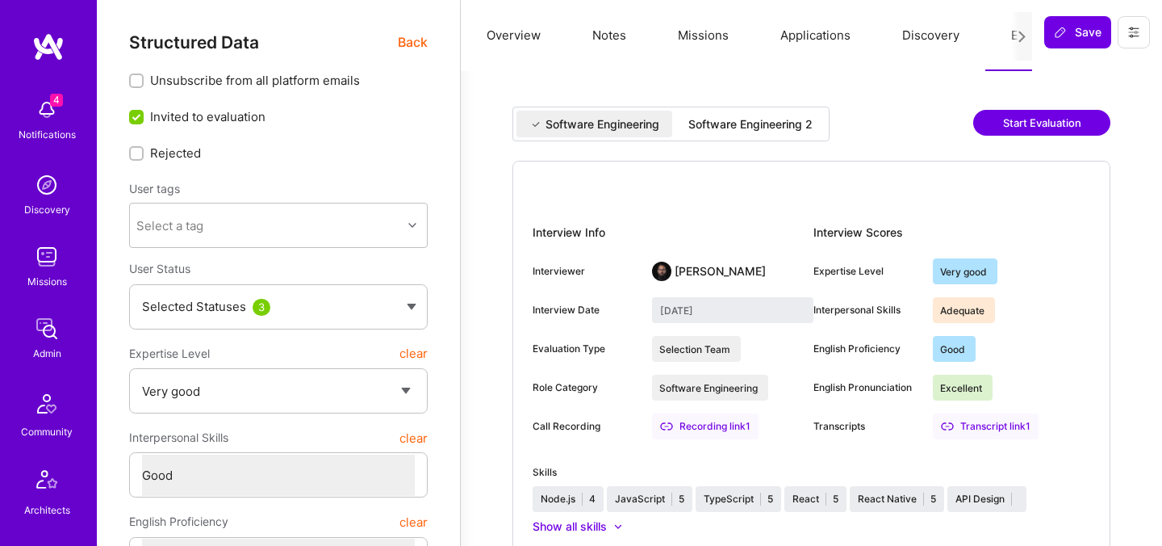
select select "5"
select select "4"
select select "7"
select select "DE"
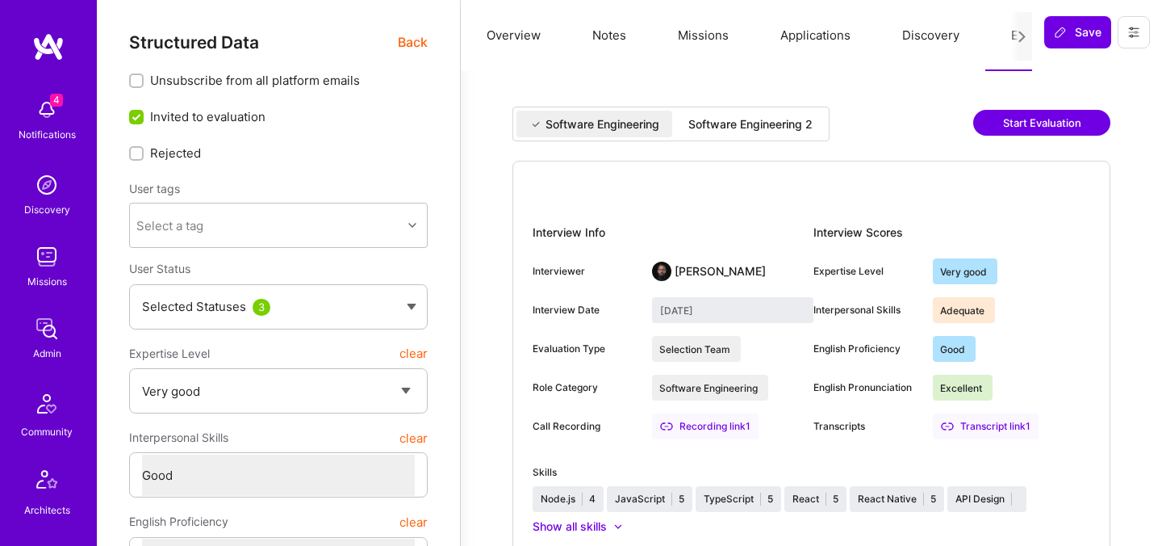
select select "Right Now"
click at [732, 131] on div "Software Engineering 2" at bounding box center [750, 124] width 124 height 16
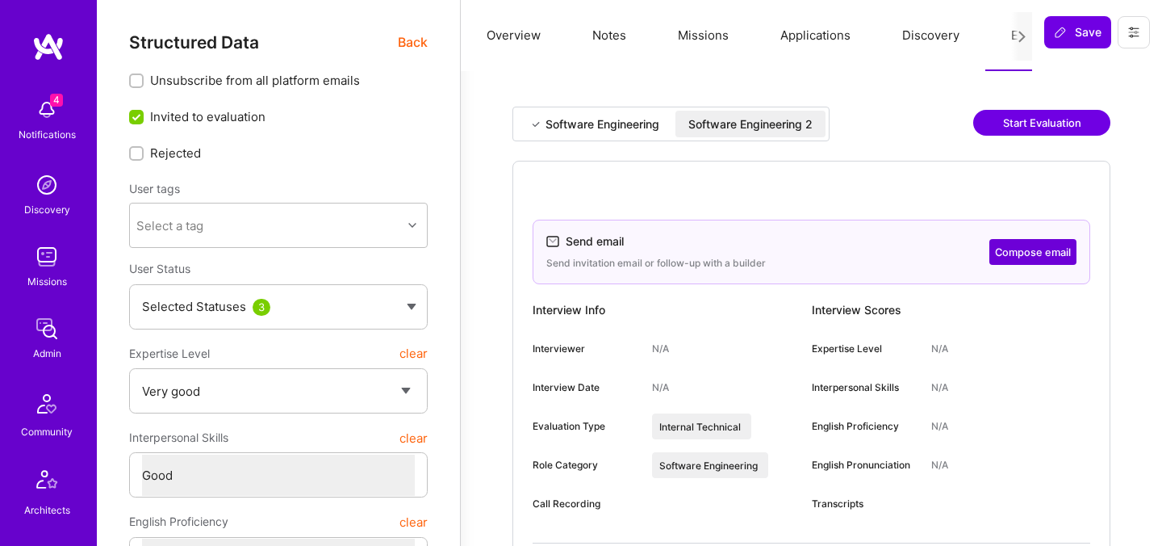
click at [797, 126] on div "Software Engineering 2" at bounding box center [750, 124] width 124 height 16
click at [1010, 251] on button "Compose email" at bounding box center [1032, 252] width 87 height 26
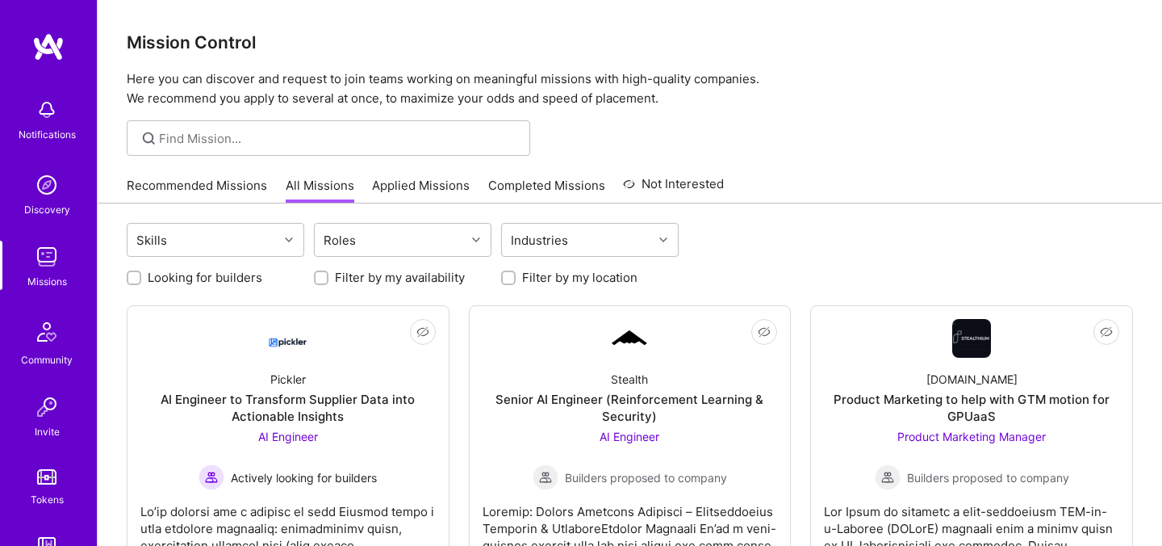
scroll to position [121, 0]
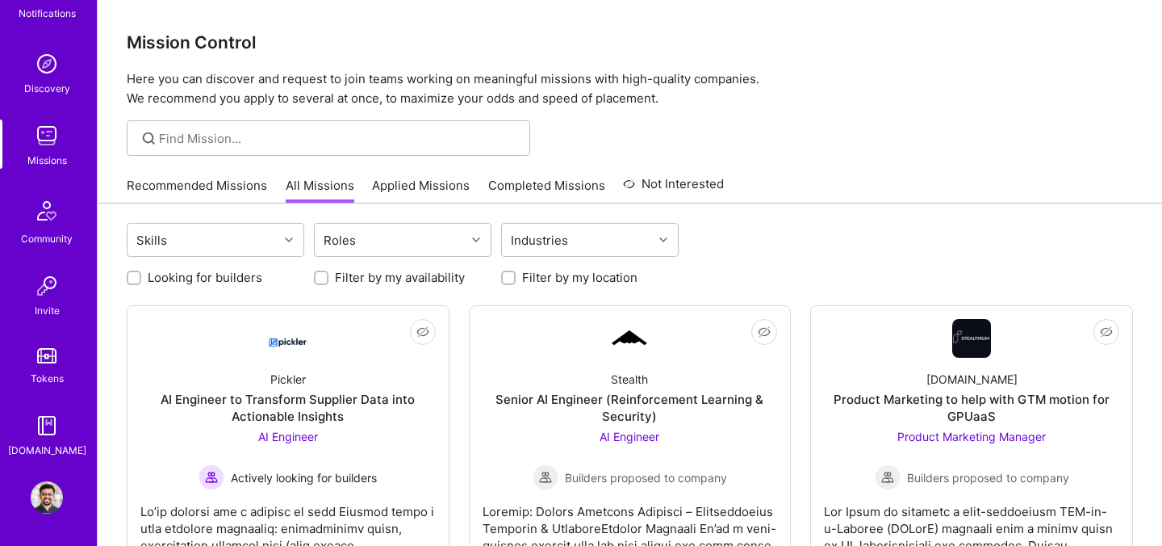
click at [46, 496] on img at bounding box center [47, 497] width 32 height 32
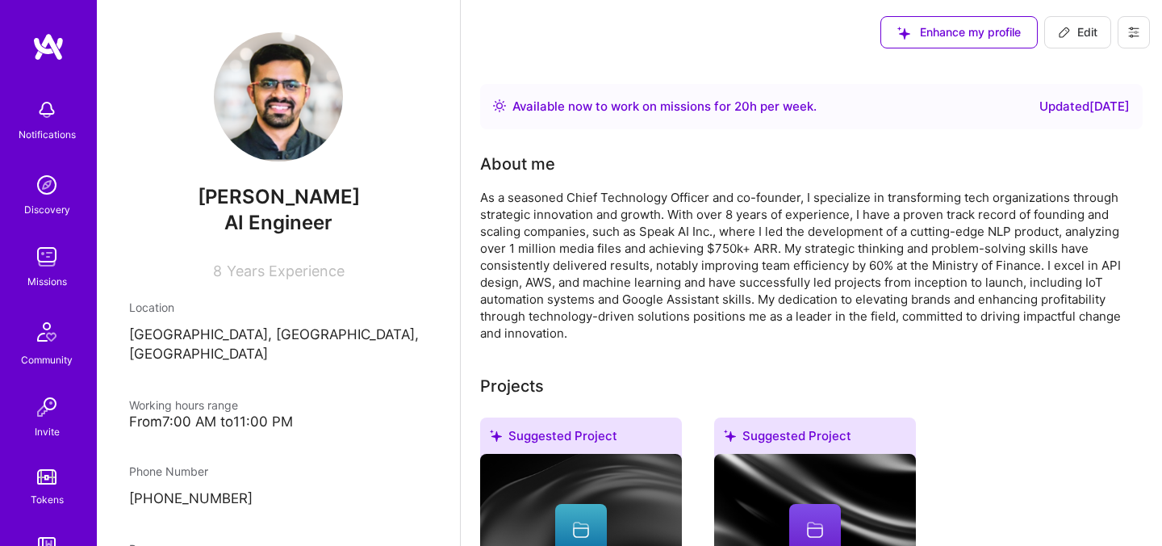
click at [1135, 36] on icon at bounding box center [1134, 32] width 10 height 10
click at [1056, 152] on button "Log Out" at bounding box center [1089, 151] width 121 height 41
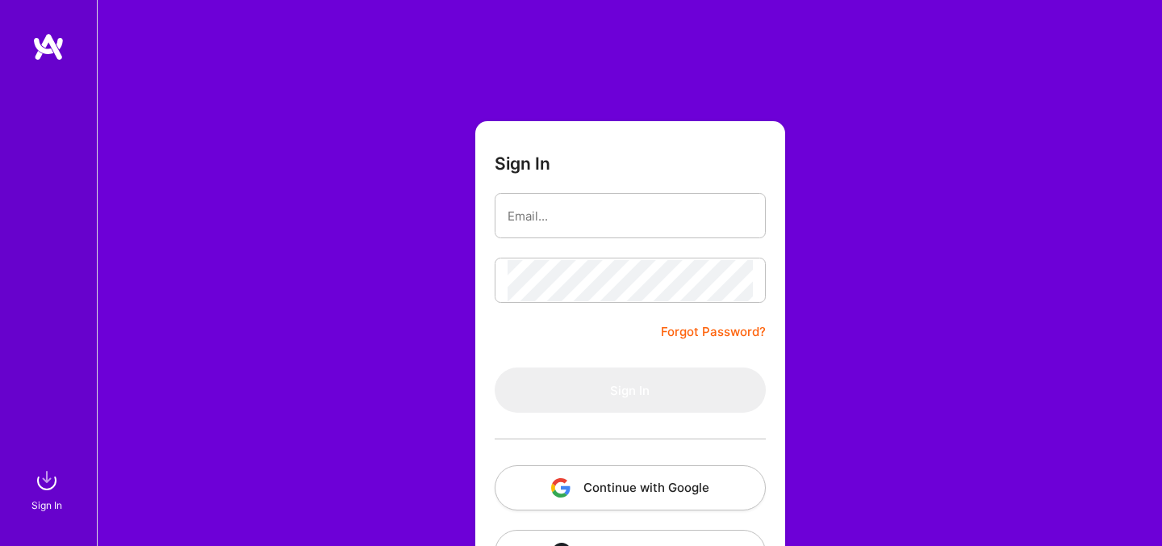
click at [613, 479] on button "Continue with Google" at bounding box center [630, 487] width 271 height 45
